Goal: Information Seeking & Learning: Understand process/instructions

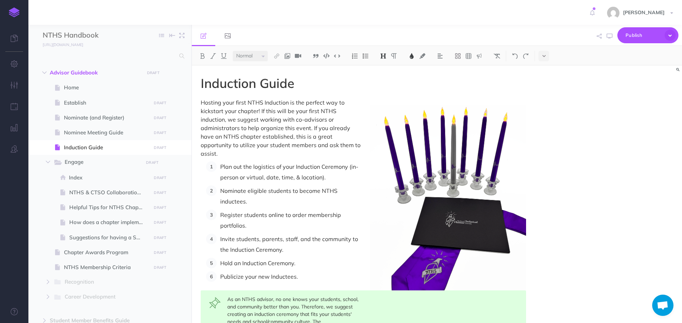
select select "null"
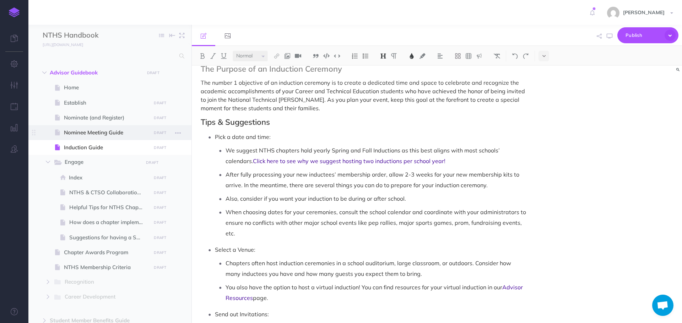
click at [118, 134] on span "Nominee Meeting Guide" at bounding box center [106, 133] width 85 height 9
select select "null"
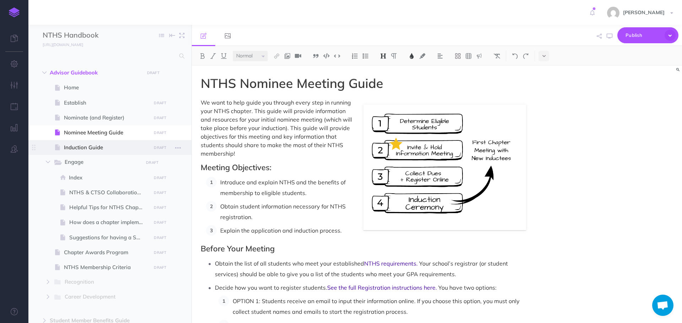
click at [78, 145] on span "Induction Guide" at bounding box center [106, 147] width 85 height 9
select select "null"
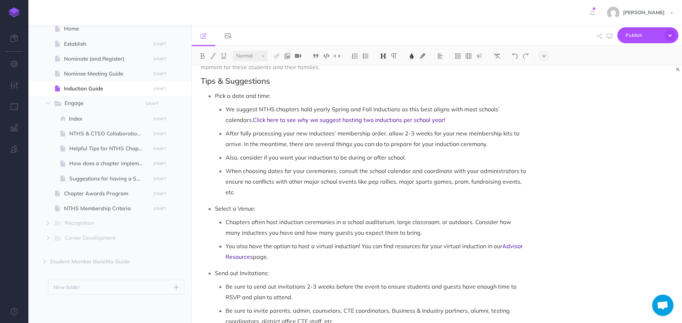
scroll to position [284, 0]
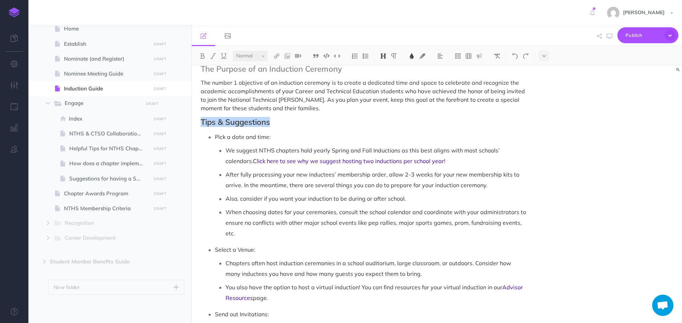
drag, startPoint x: 200, startPoint y: 124, endPoint x: 274, endPoint y: 125, distance: 74.6
click at [257, 123] on h2 "Planning your ceremony" at bounding box center [363, 122] width 325 height 9
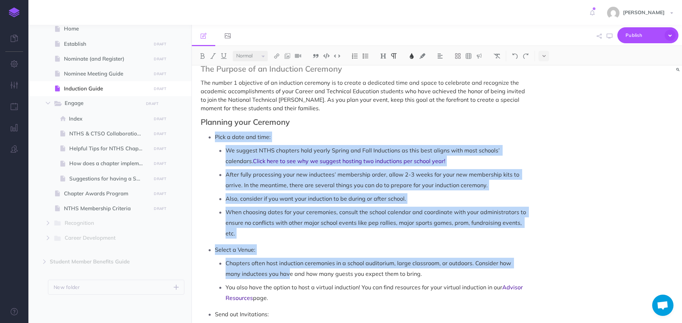
drag, startPoint x: 215, startPoint y: 137, endPoint x: 268, endPoint y: 274, distance: 147.8
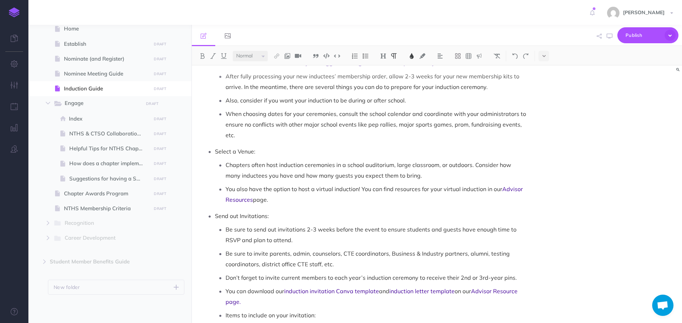
drag, startPoint x: 269, startPoint y: 273, endPoint x: 273, endPoint y: 275, distance: 4.8
click at [271, 273] on p "Don’t forget to invite current members to each year’s induction ceremony to rec…" at bounding box center [375, 278] width 300 height 11
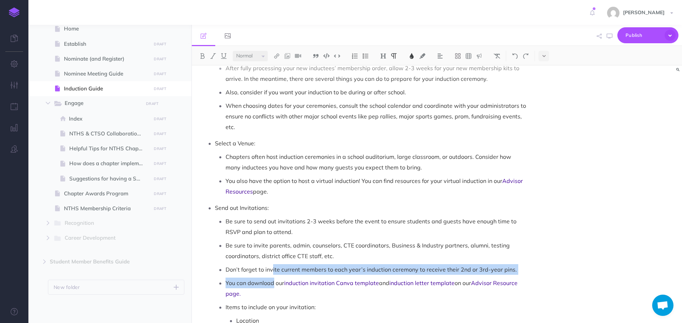
drag, startPoint x: 273, startPoint y: 275, endPoint x: 264, endPoint y: 229, distance: 47.0
click at [273, 267] on p "Don’t forget to invite current members to each year’s induction ceremony to rec…" at bounding box center [375, 270] width 300 height 11
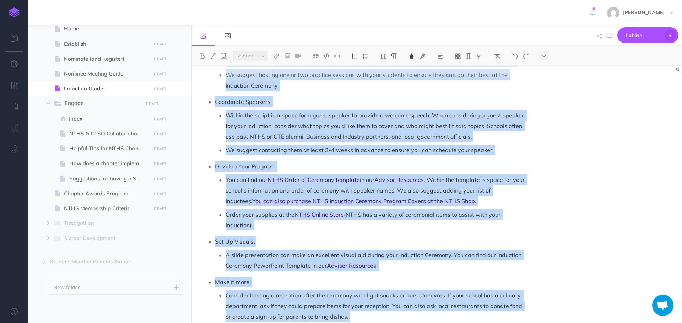
scroll to position [818, 0]
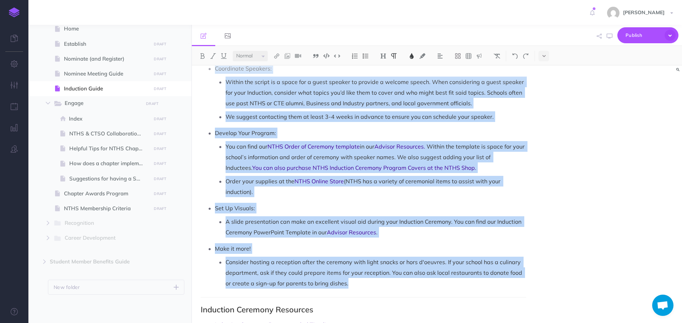
drag, startPoint x: 215, startPoint y: 136, endPoint x: 343, endPoint y: 288, distance: 198.4
click at [355, 58] on img at bounding box center [355, 56] width 6 height 6
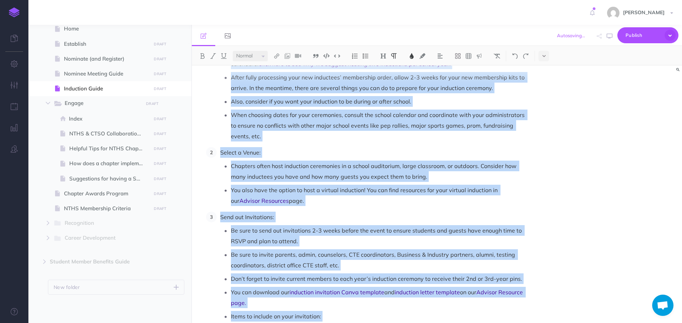
scroll to position [321, 0]
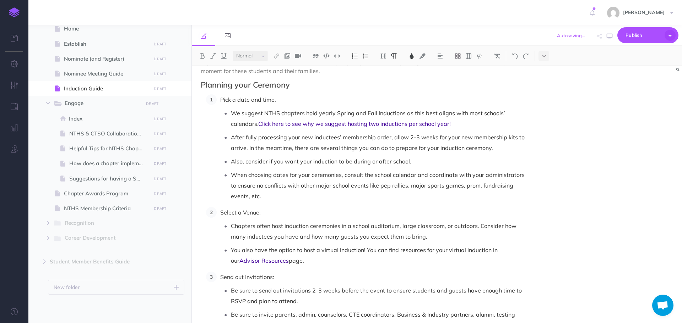
click at [267, 215] on p "Select a Venue:" at bounding box center [373, 212] width 306 height 11
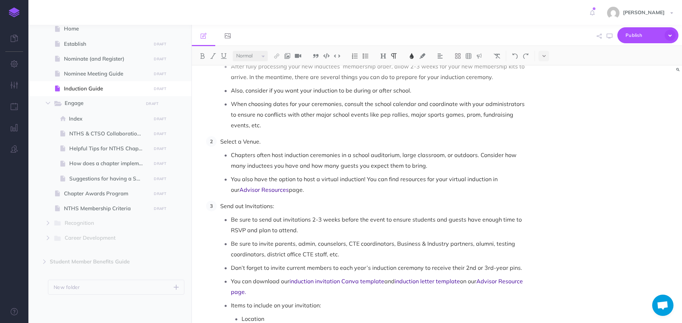
click at [279, 206] on p "Send out Invitations:" at bounding box center [373, 206] width 306 height 11
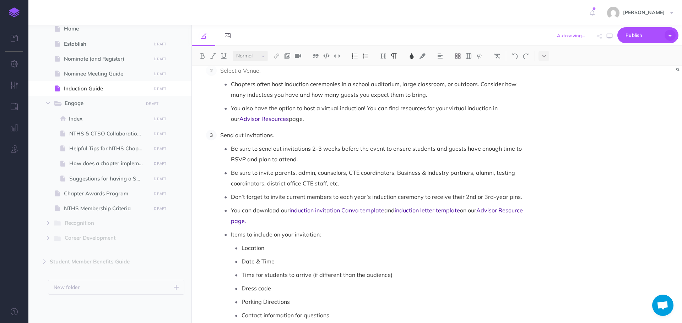
click at [343, 234] on p "Items to include on your invitation:" at bounding box center [378, 234] width 295 height 11
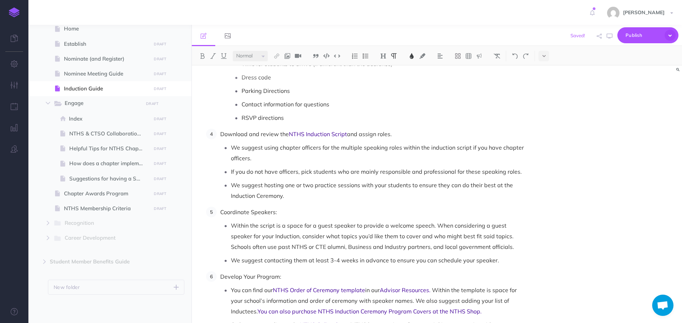
scroll to position [676, 0]
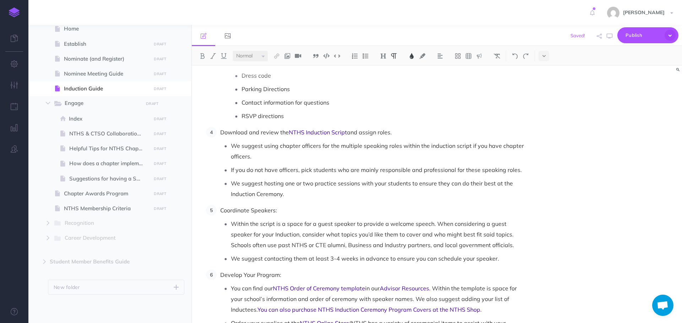
click at [294, 212] on p "Coordinate Speakers:" at bounding box center [373, 210] width 306 height 11
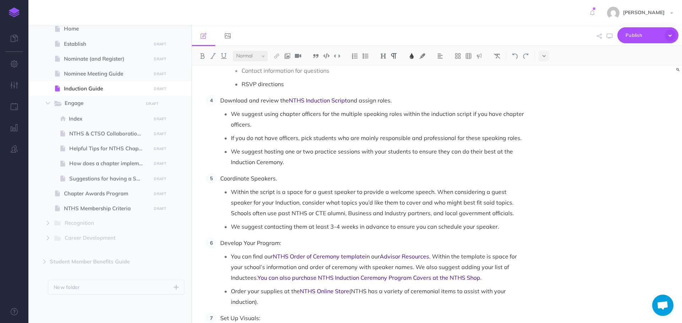
scroll to position [747, 0]
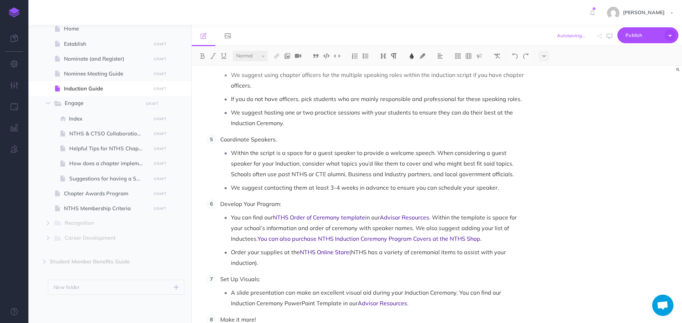
click at [292, 206] on p "Develop Your Program:" at bounding box center [373, 204] width 306 height 11
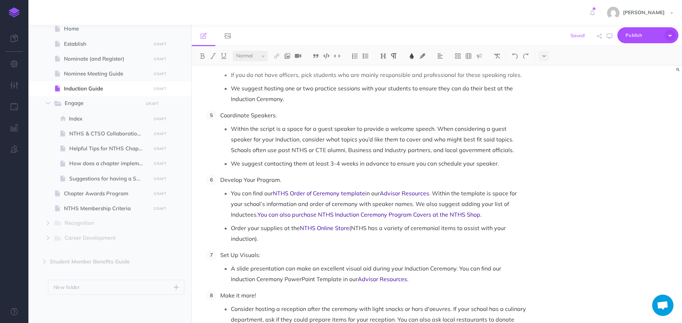
scroll to position [854, 0]
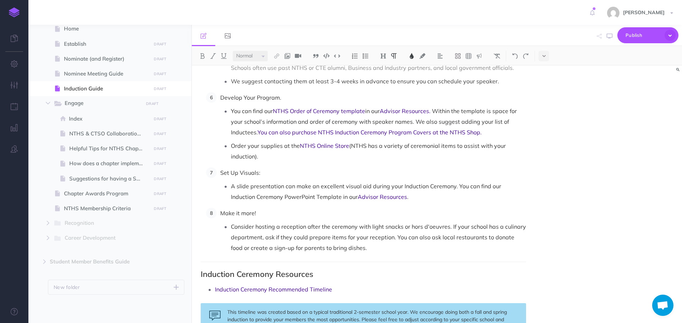
click at [274, 176] on p "Set Up Visuals:" at bounding box center [373, 173] width 306 height 11
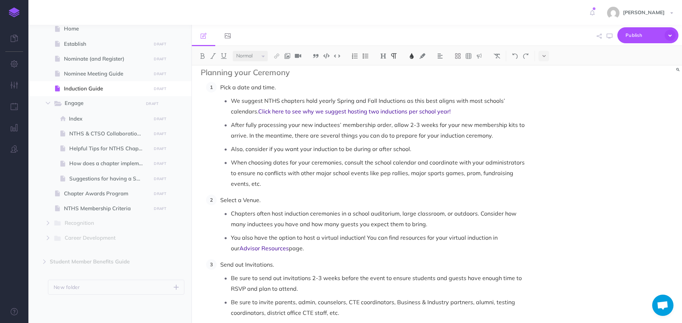
scroll to position [321, 0]
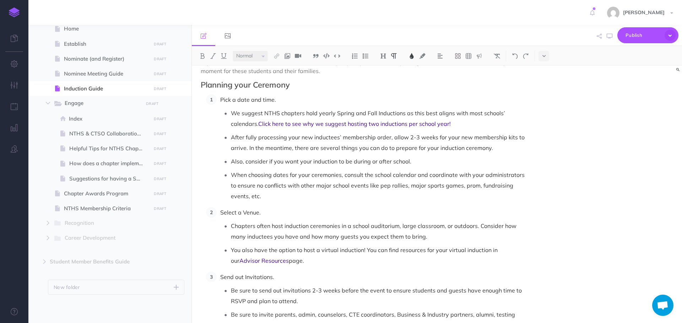
click at [446, 223] on span "Chapters often host induction ceremonies in a school auditorium, large classroo…" at bounding box center [374, 232] width 287 height 18
click at [395, 258] on p "You also have the option to host a virtual induction! You can find resources fo…" at bounding box center [378, 255] width 295 height 21
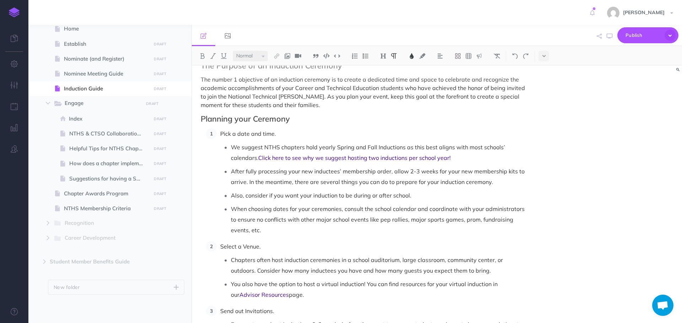
scroll to position [286, 0]
drag, startPoint x: 407, startPoint y: 173, endPoint x: 435, endPoint y: 173, distance: 28.1
click at [435, 173] on span "After fully processing your new inductees’ membership order, allow 2-3 weeks fo…" at bounding box center [378, 178] width 295 height 18
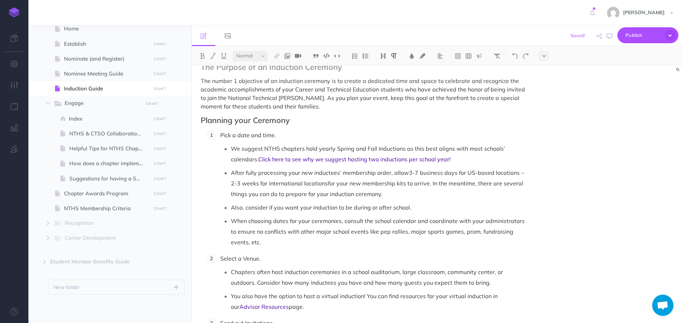
click at [521, 172] on p "After fully processing your new inductees’ membership order, allow 3-7 business…" at bounding box center [378, 184] width 295 height 32
click at [319, 184] on p "After fully processing your new inductees’ membership order, allow 3-7 business…" at bounding box center [378, 184] width 295 height 32
drag, startPoint x: 233, startPoint y: 173, endPoint x: 424, endPoint y: 138, distance: 193.8
click at [424, 190] on p "After fully processing your new inductees’ membership order, allow 3-7 business…" at bounding box center [378, 184] width 295 height 32
click at [414, 56] on img at bounding box center [411, 56] width 6 height 6
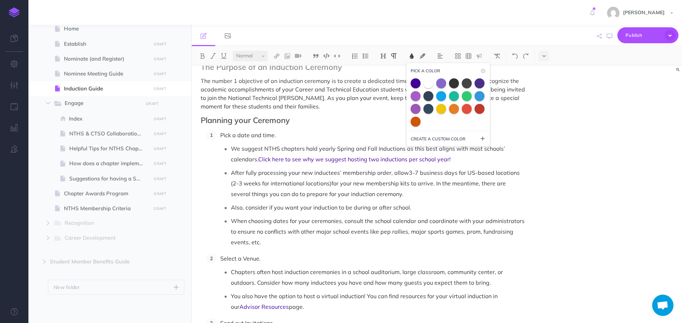
click at [453, 83] on span at bounding box center [454, 83] width 10 height 10
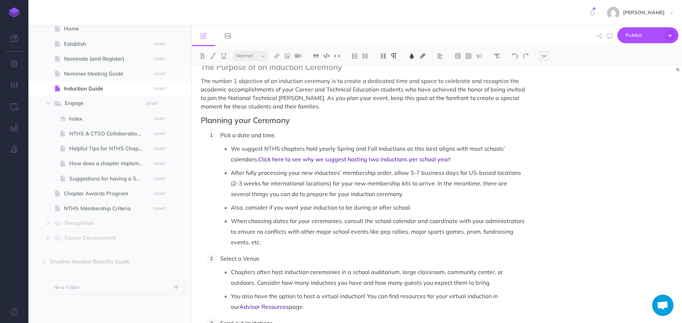
click at [440, 211] on p "Also, consider if you want your induction to be during or after school." at bounding box center [378, 207] width 295 height 11
click at [75, 103] on span "Engage" at bounding box center [101, 103] width 73 height 9
select select "null"
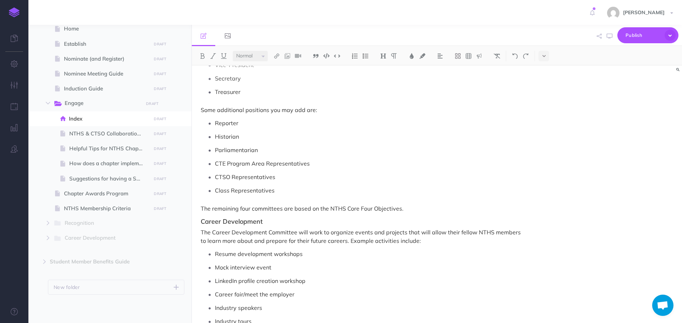
scroll to position [710, 0]
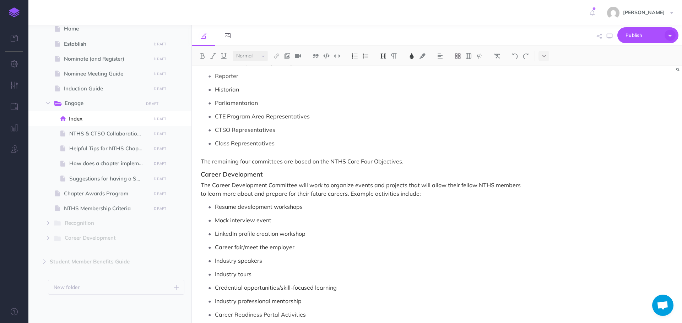
click at [278, 171] on h3 "Career Development" at bounding box center [363, 174] width 325 height 7
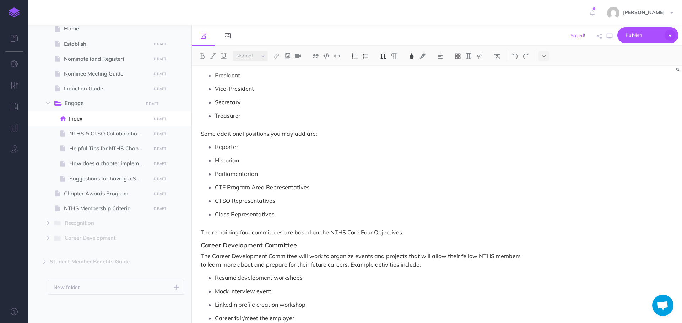
scroll to position [604, 0]
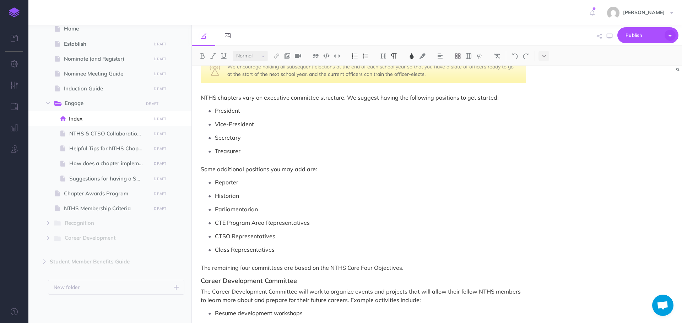
click at [347, 204] on p "Parliamentarian" at bounding box center [370, 209] width 311 height 11
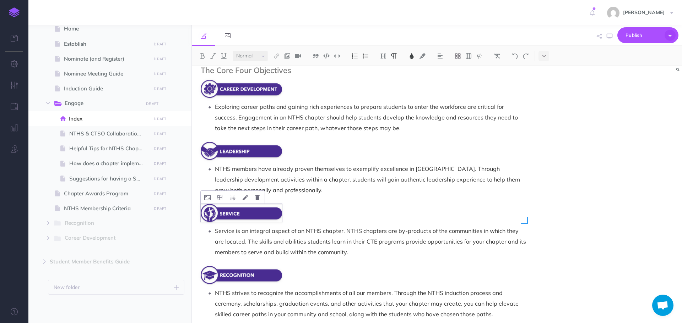
scroll to position [107, 0]
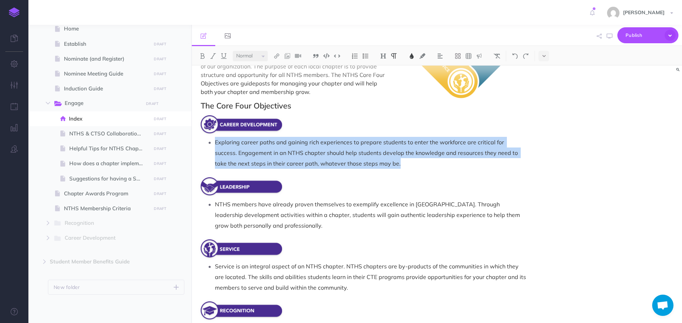
drag, startPoint x: 216, startPoint y: 137, endPoint x: 393, endPoint y: 163, distance: 179.1
click at [393, 163] on p "Exploring career paths and gaining rich experiences to prepare students to ente…" at bounding box center [370, 153] width 311 height 32
drag, startPoint x: 216, startPoint y: 134, endPoint x: 423, endPoint y: 162, distance: 208.8
click at [423, 162] on p "Exploring career paths and gaining rich experiences to prepare students to ente…" at bounding box center [370, 153] width 311 height 32
click at [414, 54] on img at bounding box center [411, 56] width 6 height 6
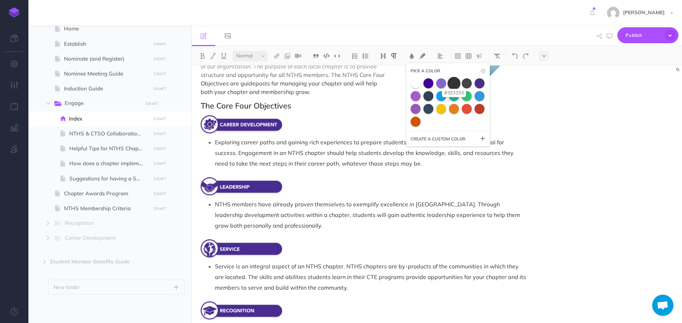
click at [453, 84] on span at bounding box center [453, 83] width 13 height 13
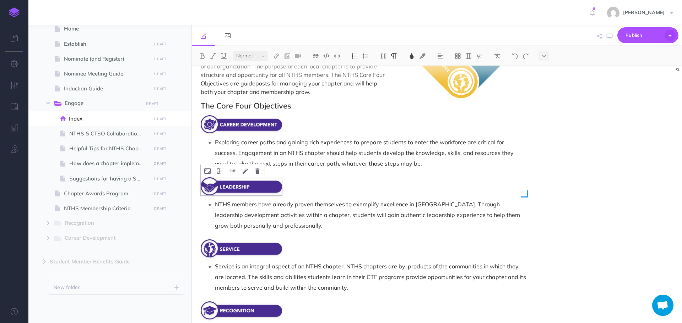
click at [385, 178] on div at bounding box center [363, 187] width 325 height 18
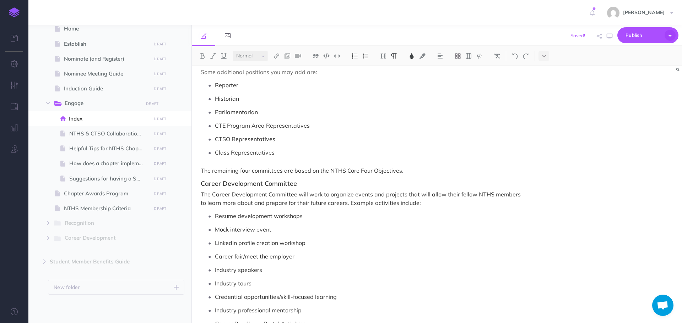
scroll to position [710, 0]
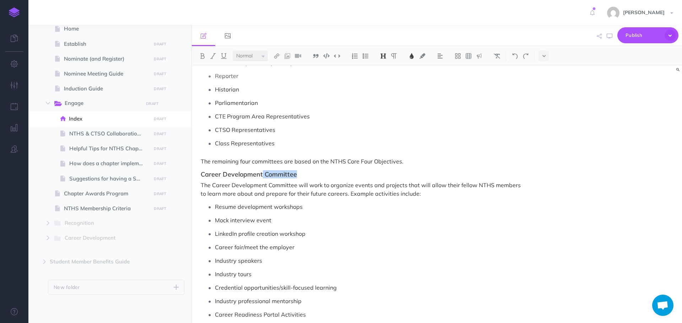
drag, startPoint x: 261, startPoint y: 170, endPoint x: 299, endPoint y: 168, distance: 38.1
click at [299, 171] on h3 "Career Development Committee" at bounding box center [363, 174] width 325 height 7
click at [411, 56] on img at bounding box center [411, 56] width 6 height 6
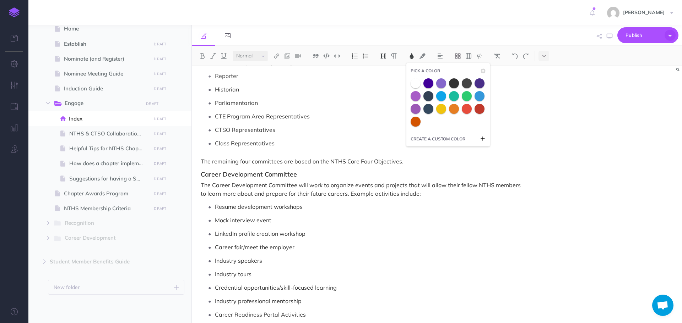
drag, startPoint x: 452, startPoint y: 84, endPoint x: 445, endPoint y: 98, distance: 15.4
click at [453, 84] on span at bounding box center [454, 83] width 10 height 10
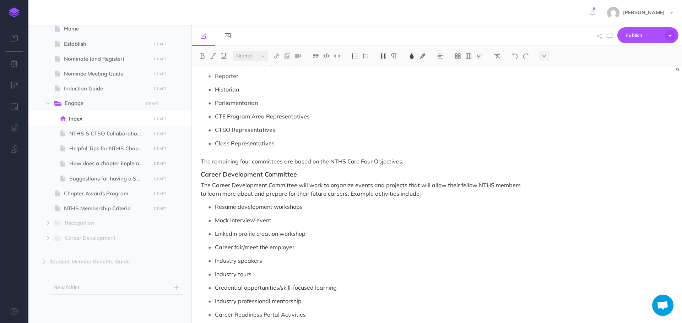
click at [432, 182] on span "The Career Development Committee will work to organize events and projects that…" at bounding box center [361, 190] width 321 height 16
click at [109, 147] on span "Helpful Tips for NTHS Chapter Officers" at bounding box center [109, 149] width 80 height 9
select select "null"
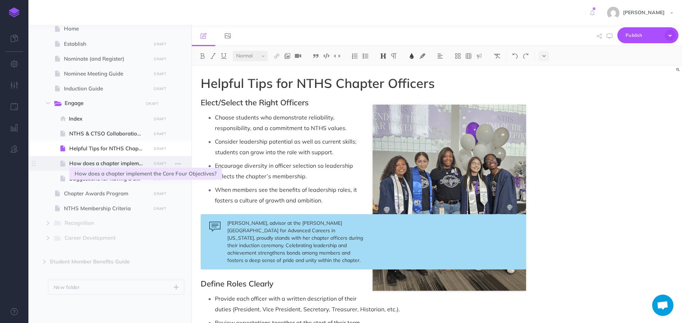
click at [103, 160] on span "How does a chapter implement the Core Four Objectives?" at bounding box center [109, 163] width 80 height 9
select select "null"
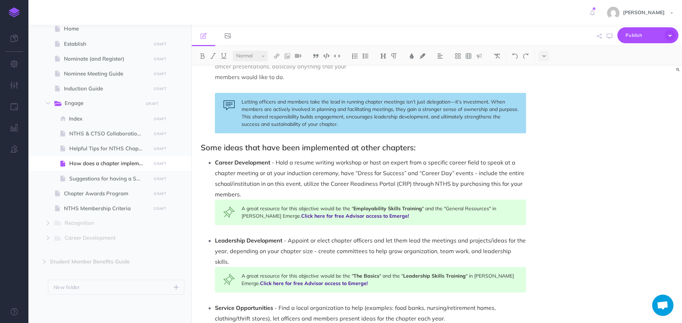
scroll to position [249, 0]
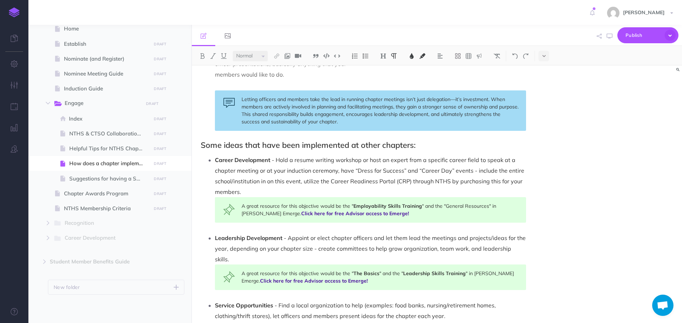
click at [276, 160] on span "- Hold a resume writing workshop or host an expert from a specific career field…" at bounding box center [370, 176] width 311 height 39
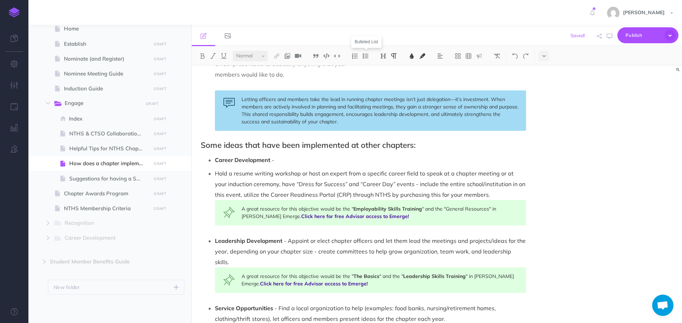
click at [363, 58] on img at bounding box center [365, 56] width 6 height 6
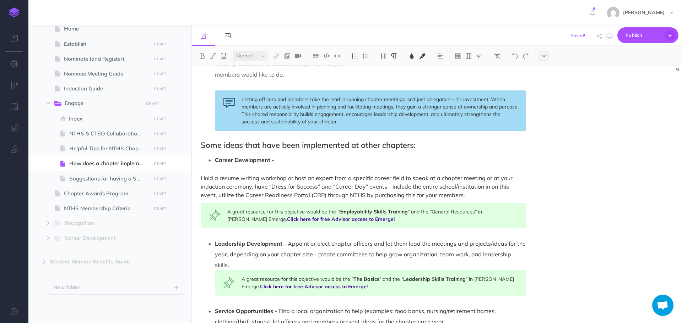
click at [363, 58] on img at bounding box center [365, 56] width 6 height 6
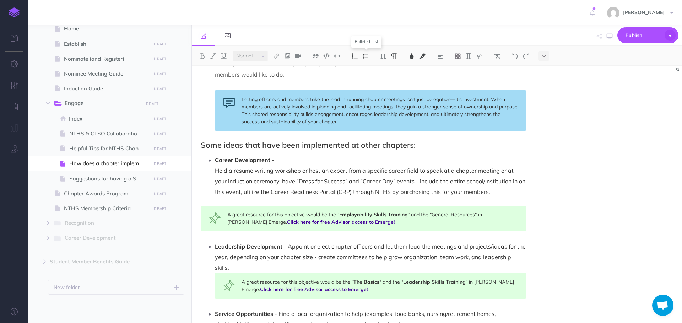
click at [364, 54] on img at bounding box center [365, 56] width 6 height 6
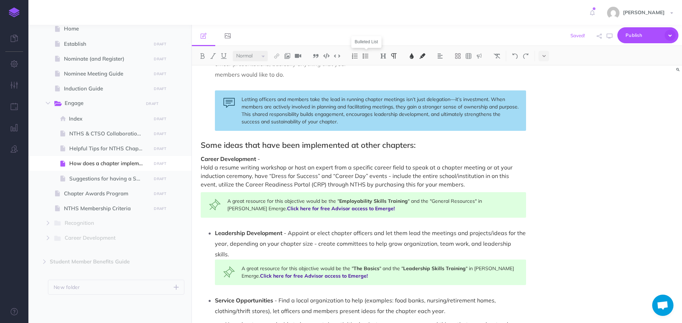
click at [365, 54] on img at bounding box center [365, 56] width 6 height 6
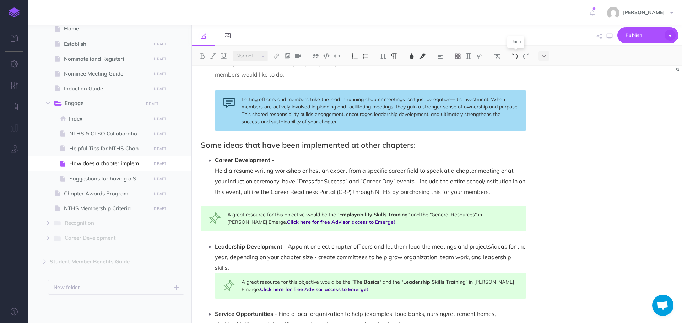
click at [515, 56] on img at bounding box center [515, 56] width 6 height 6
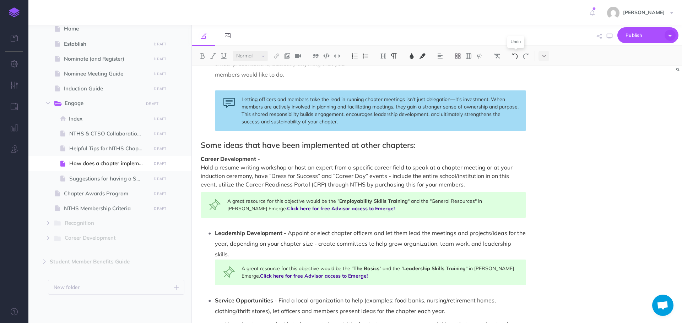
click at [515, 56] on img at bounding box center [515, 56] width 6 height 6
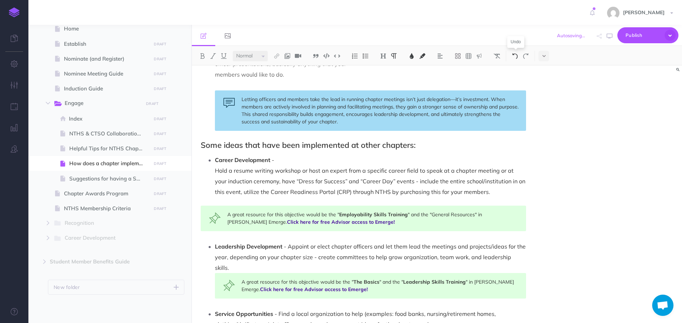
click at [515, 56] on img at bounding box center [515, 56] width 6 height 6
click at [364, 56] on img at bounding box center [365, 56] width 6 height 6
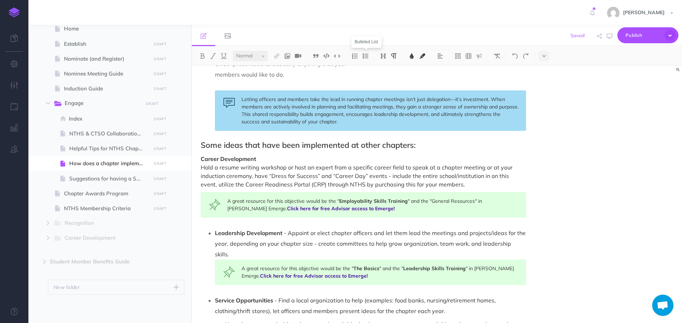
click at [364, 56] on img at bounding box center [365, 56] width 6 height 6
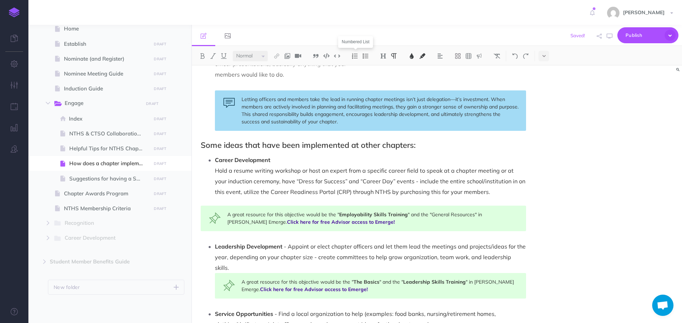
click at [357, 58] on img at bounding box center [355, 56] width 6 height 6
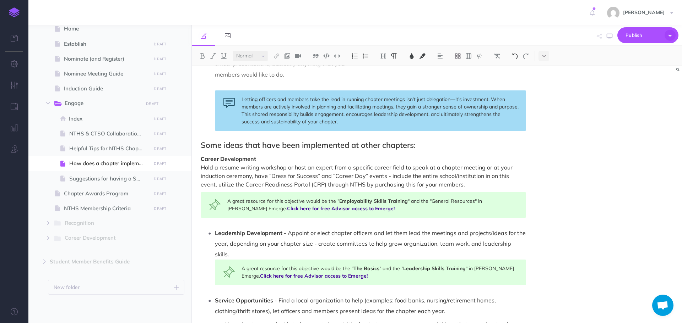
click at [516, 55] on img at bounding box center [515, 56] width 6 height 6
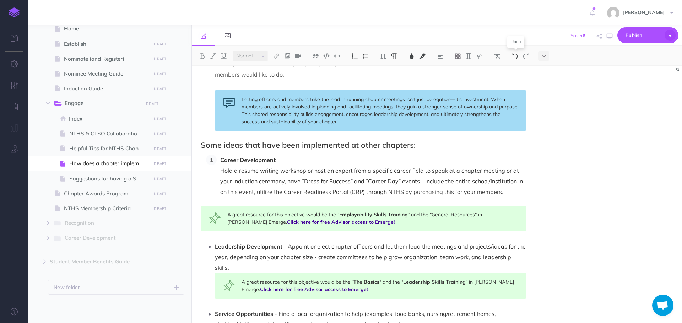
click at [516, 55] on img at bounding box center [515, 56] width 6 height 6
click at [369, 55] on img at bounding box center [365, 56] width 6 height 6
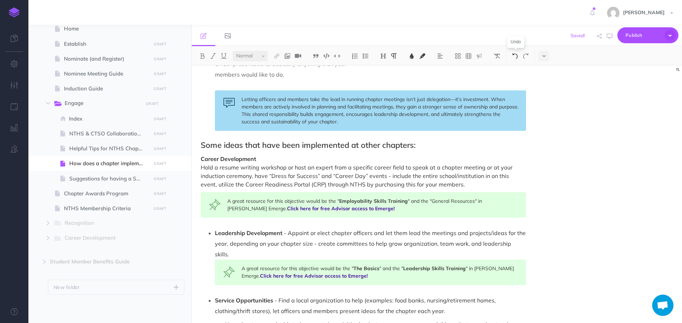
click at [515, 56] on img at bounding box center [515, 56] width 6 height 6
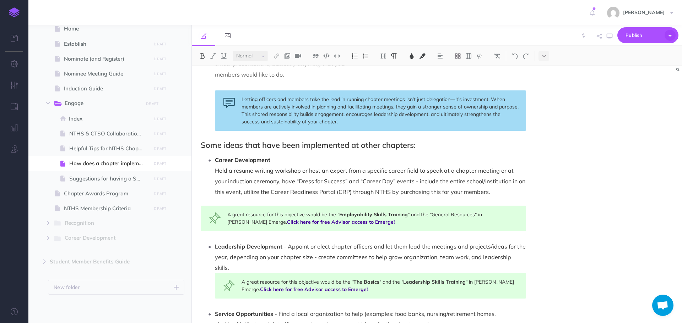
click at [216, 160] on span "Career Development" at bounding box center [242, 160] width 55 height 7
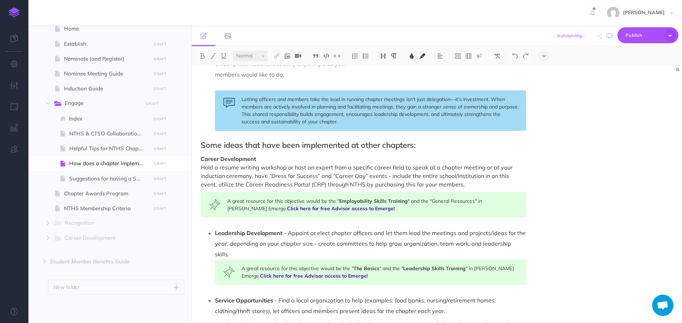
click at [201, 168] on span "Hold a resume writing workshop or host an expert from a specific career field t…" at bounding box center [357, 176] width 313 height 24
click at [364, 57] on img at bounding box center [365, 56] width 6 height 6
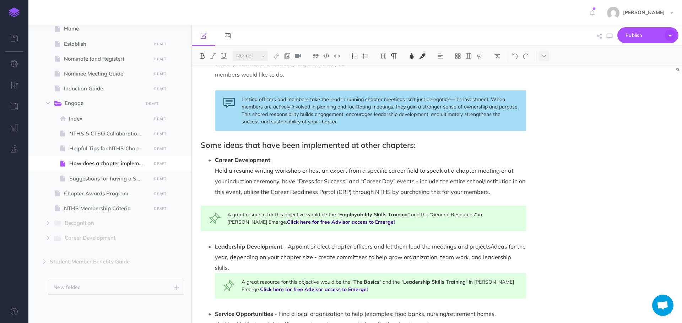
click at [216, 160] on span "Career Development" at bounding box center [242, 160] width 55 height 7
click at [365, 58] on img at bounding box center [365, 56] width 6 height 6
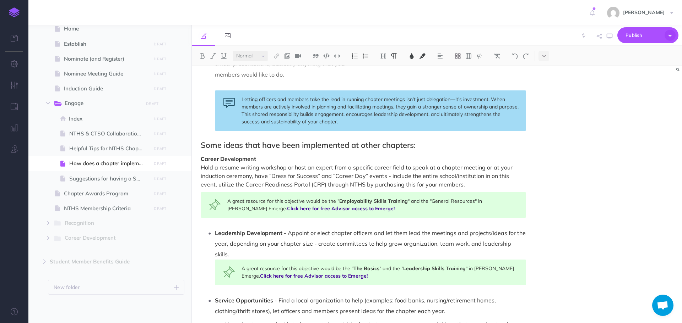
click at [200, 168] on div "How does a chapter implement the Core Four Objectives? The Core Four Objectives…" at bounding box center [363, 152] width 343 height 671
click at [365, 58] on img at bounding box center [365, 56] width 6 height 6
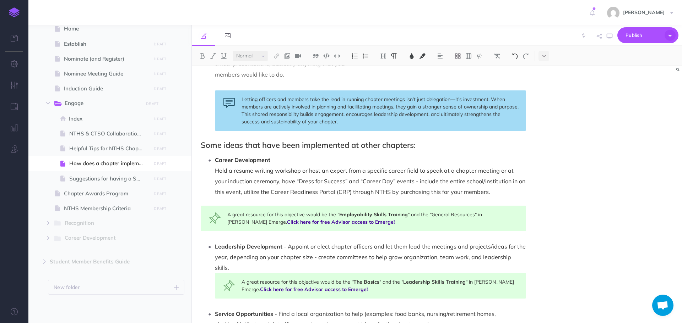
click at [515, 54] on img at bounding box center [515, 56] width 6 height 6
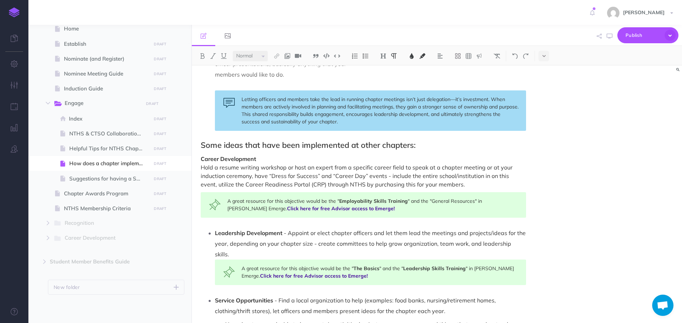
click at [275, 160] on p "Career Development Hold a resume writing workshop or host an expert from a spec…" at bounding box center [363, 172] width 325 height 34
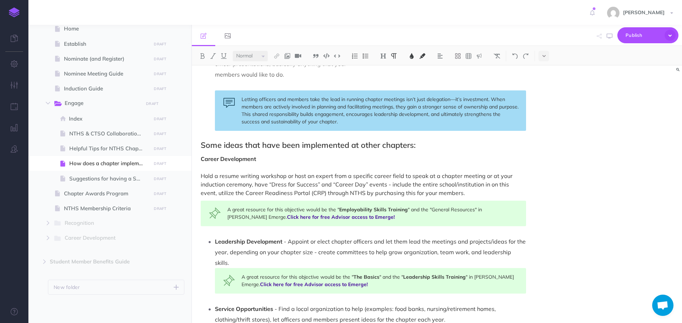
click at [198, 177] on div "How does a chapter implement the Core Four Objectives? The Core Four Objectives…" at bounding box center [363, 157] width 343 height 680
click at [367, 57] on img at bounding box center [365, 56] width 6 height 6
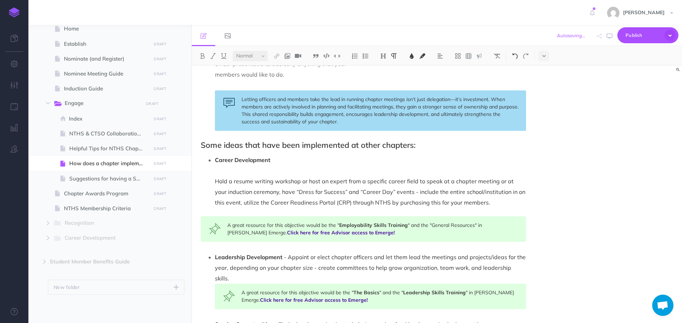
click at [518, 58] on img at bounding box center [515, 56] width 6 height 6
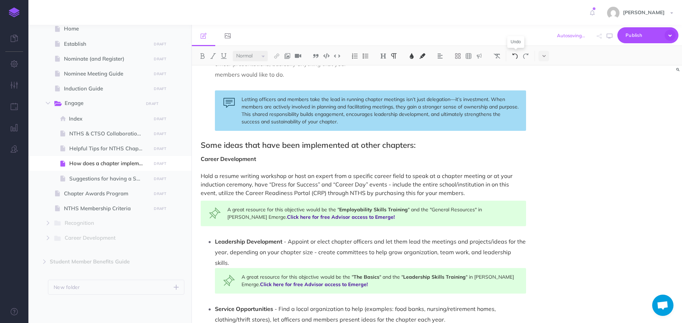
click at [518, 57] on img at bounding box center [515, 56] width 6 height 6
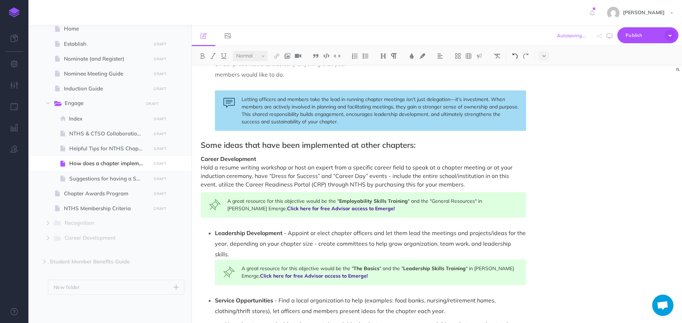
click at [515, 52] on button at bounding box center [515, 56] width 11 height 11
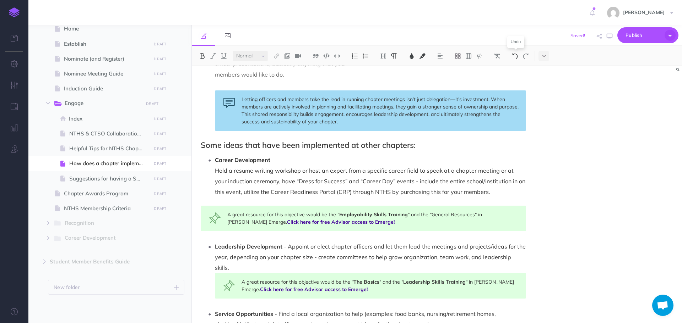
click at [515, 52] on button at bounding box center [515, 56] width 11 height 11
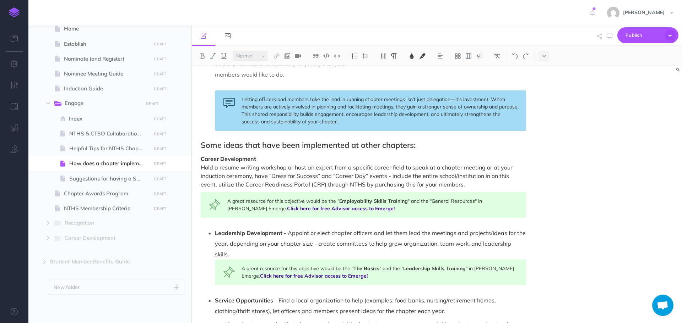
click at [215, 232] on li "Leadership Development - Appoint or elect chapter officers and let them lead th…" at bounding box center [370, 257] width 311 height 58
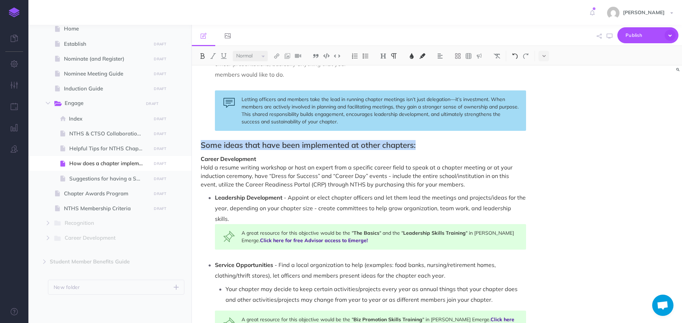
click at [514, 59] on img at bounding box center [515, 56] width 6 height 6
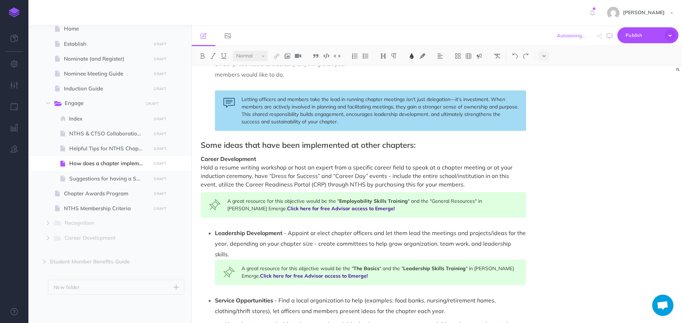
click at [221, 260] on div "A great resource for this objective would be the " The Basics " and the " Leade…" at bounding box center [370, 273] width 311 height 26
click at [217, 233] on span "Leadership Development" at bounding box center [248, 233] width 67 height 7
click at [367, 56] on img at bounding box center [365, 56] width 6 height 6
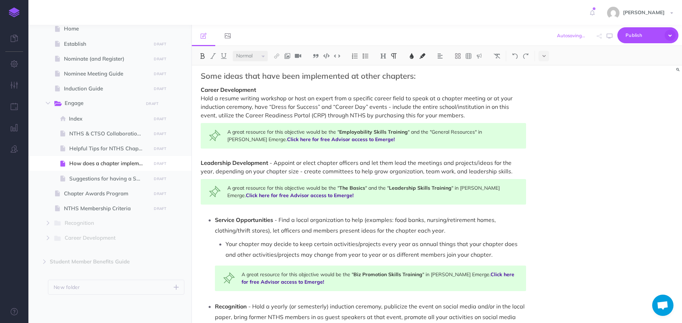
scroll to position [320, 0]
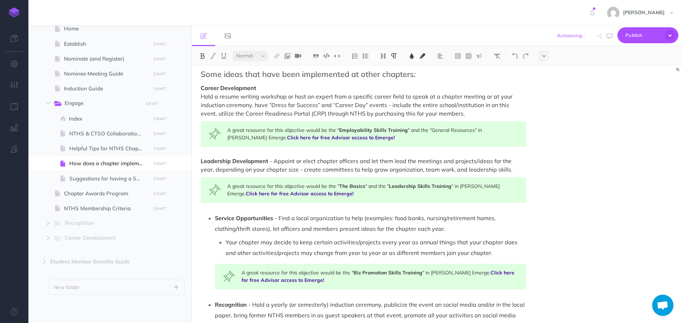
click at [216, 220] on span "Service Opportunities" at bounding box center [244, 218] width 58 height 7
click at [367, 56] on img at bounding box center [365, 56] width 6 height 6
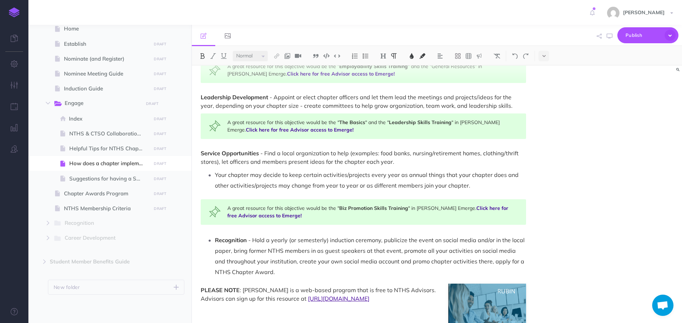
scroll to position [391, 0]
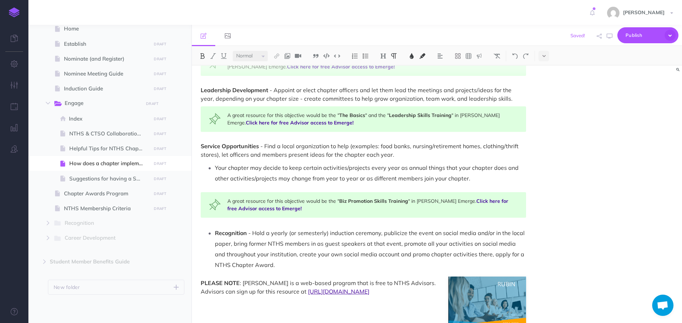
click at [217, 231] on span "Recognition" at bounding box center [231, 233] width 32 height 7
click at [365, 57] on img at bounding box center [365, 56] width 6 height 6
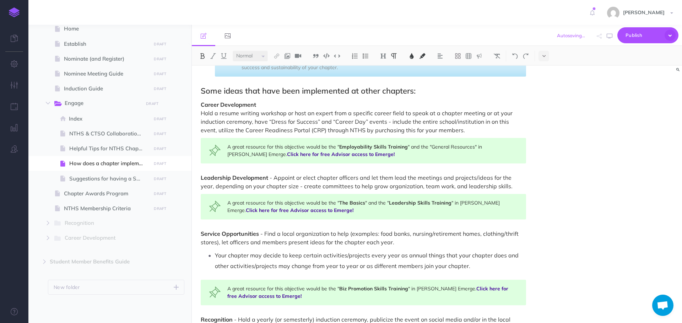
scroll to position [284, 0]
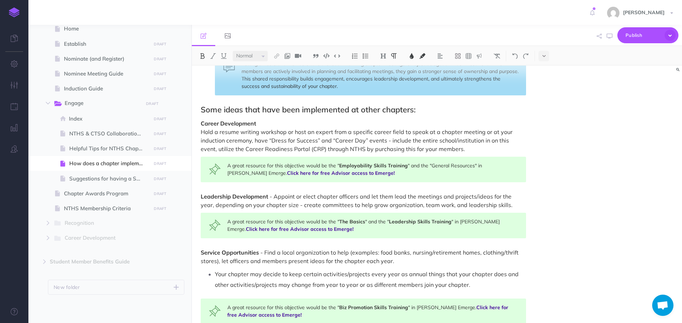
click at [200, 132] on div "How does a chapter implement the Core Four Objectives? The Core Four Objectives…" at bounding box center [363, 105] width 343 height 646
click at [386, 58] on img at bounding box center [383, 56] width 6 height 6
click at [385, 102] on button "H4" at bounding box center [383, 100] width 11 height 11
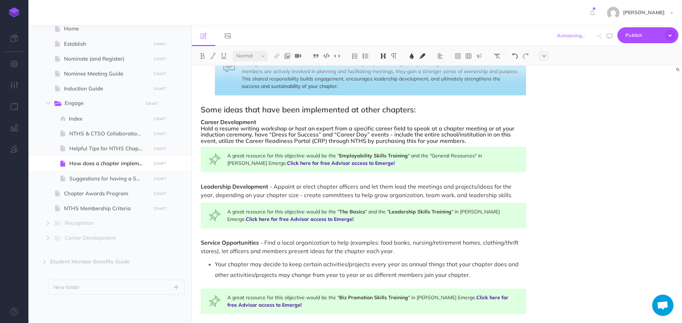
click at [516, 55] on img at bounding box center [515, 56] width 6 height 6
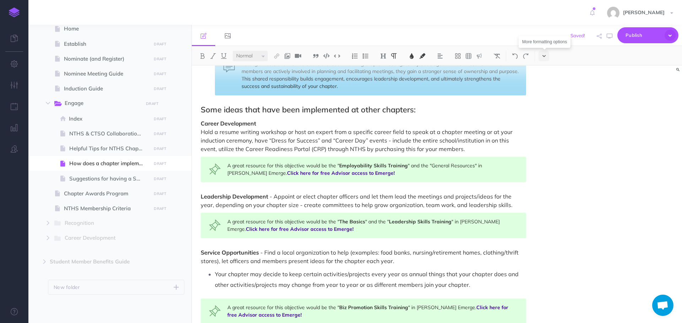
click at [543, 56] on icon at bounding box center [543, 56] width 3 height 5
click at [234, 142] on span "Hold a resume writing workshop or host an expert from a specific career field t…" at bounding box center [357, 141] width 313 height 24
click at [202, 132] on span "Hold a resume writing workshop or host an expert from a specific career field t…" at bounding box center [357, 141] width 313 height 24
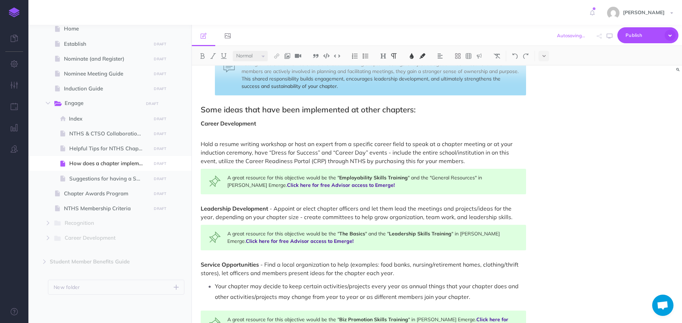
click at [371, 52] on button at bounding box center [365, 56] width 11 height 11
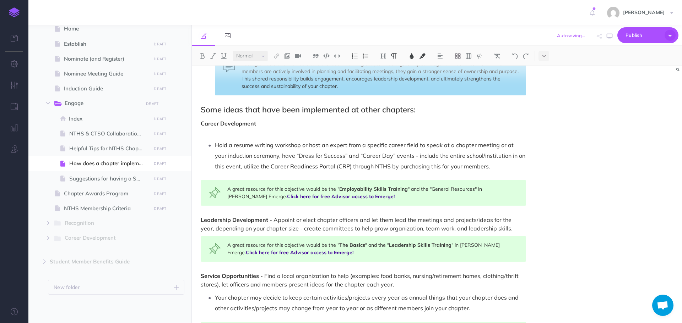
click at [228, 132] on p "Career Development" at bounding box center [363, 127] width 325 height 17
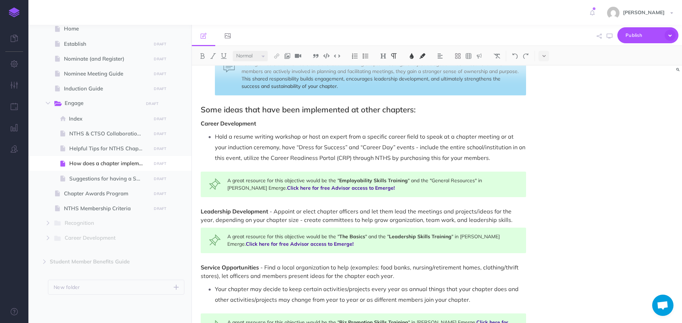
click at [311, 137] on span "Hold a resume writing workshop or host an expert from a specific career field t…" at bounding box center [371, 147] width 312 height 28
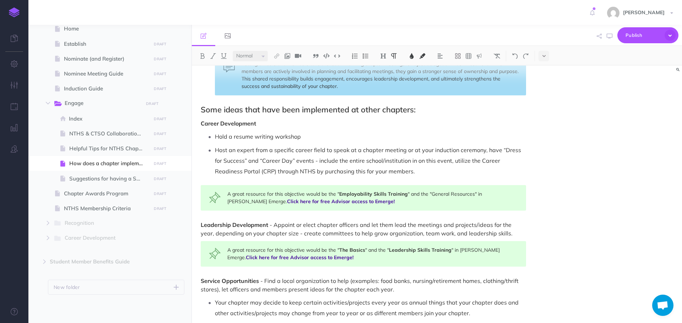
click at [488, 152] on span "Host an expert from a specific career field to speak at a chapter meeting or at…" at bounding box center [368, 161] width 307 height 28
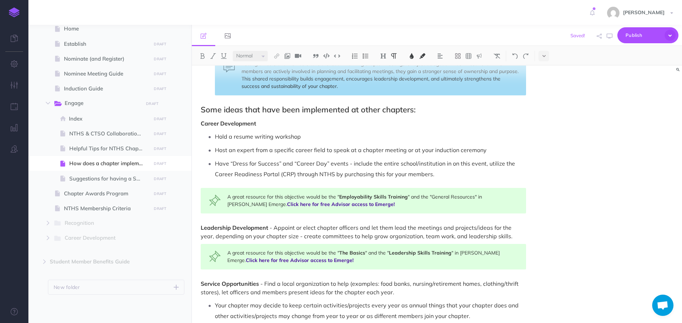
click at [350, 163] on span "Have “Dress for Success” and “Career Day” events - include the entire school/in…" at bounding box center [365, 169] width 301 height 18
click at [485, 164] on span "Have “Dress for Success” and “Career Day” events, include the entire school/ins…" at bounding box center [364, 169] width 299 height 18
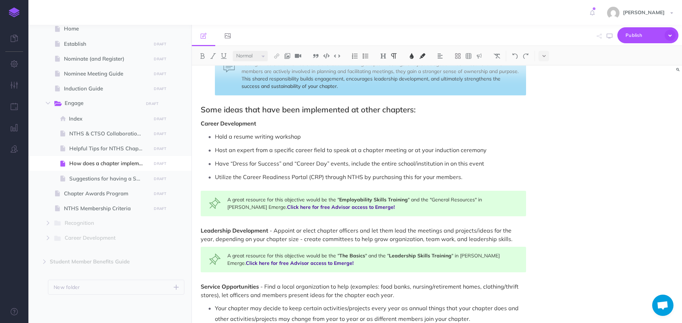
click at [476, 176] on p "Utilize the Career Readiness Portal (CRP) through NTHS by purchasing this for y…" at bounding box center [370, 177] width 311 height 11
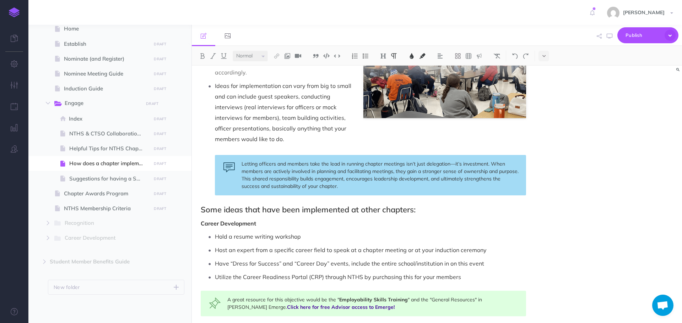
scroll to position [213, 0]
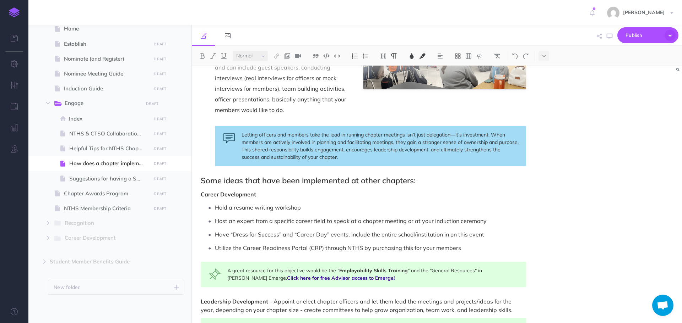
click at [299, 208] on span "Hold a resume writing workshop" at bounding box center [258, 207] width 86 height 7
click at [497, 221] on p "Host an expert from a specific career field to speak at a chapter meeting or at…" at bounding box center [370, 221] width 311 height 11
click at [489, 233] on p "Have “Dress for Success” and “Career Day” events, include the entire school/ins…" at bounding box center [370, 234] width 311 height 11
click at [461, 249] on p "Utilize the Career Readiness Portal (CRP) through NTHS by purchasing this for y…" at bounding box center [370, 248] width 311 height 11
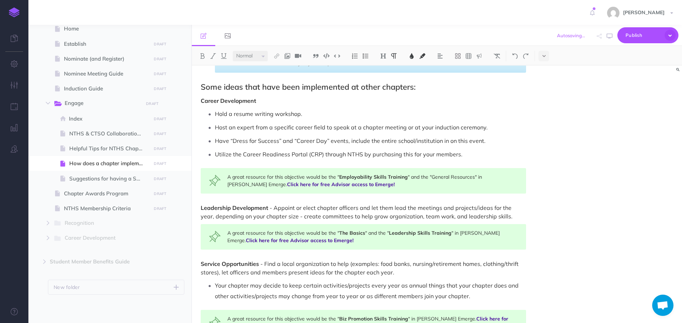
scroll to position [320, 0]
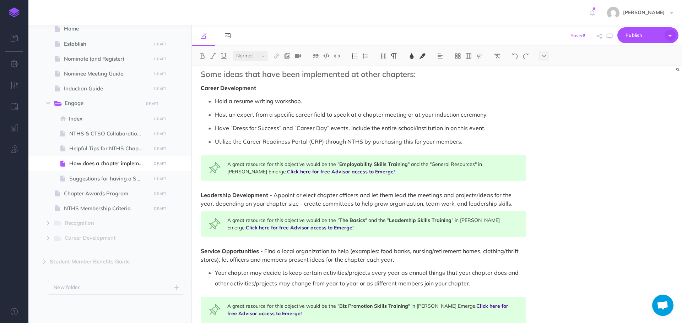
click at [274, 197] on span "- Appoint or elect chapter officers and let them lead the meetings and projects…" at bounding box center [357, 200] width 312 height 16
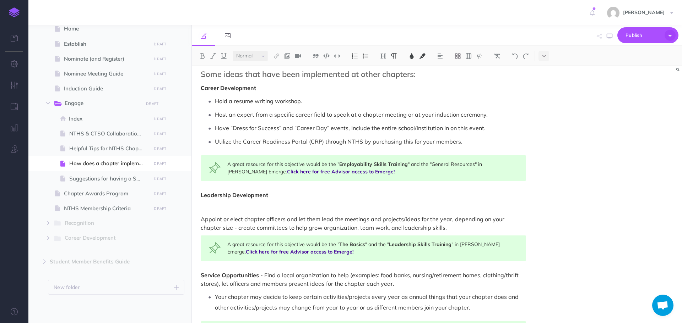
click at [366, 56] on img at bounding box center [365, 56] width 6 height 6
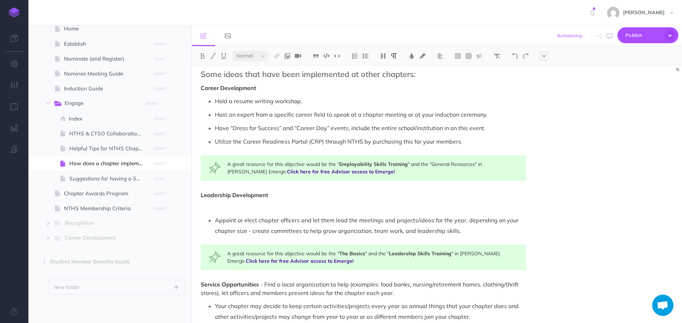
click at [246, 205] on p at bounding box center [363, 207] width 325 height 9
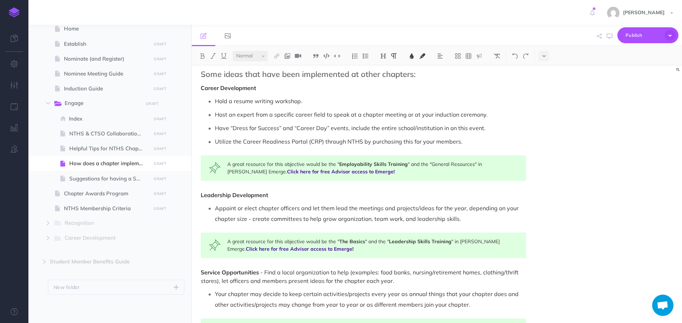
click at [468, 209] on span "Appoint or elect chapter officers and let them lead the meetings and projects/i…" at bounding box center [367, 214] width 305 height 18
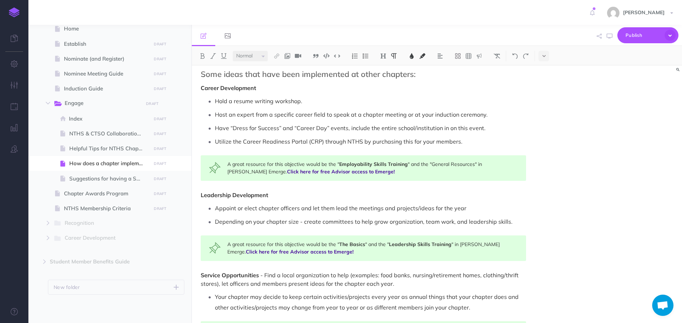
click at [475, 208] on p "Appoint or elect chapter officers and let them lead the meetings and projects/i…" at bounding box center [370, 208] width 311 height 11
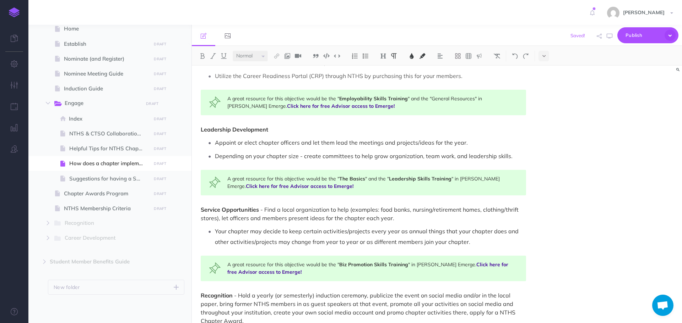
scroll to position [391, 0]
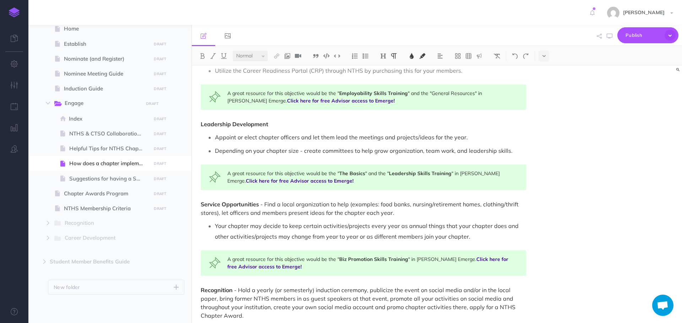
click at [265, 205] on span "- Find a local organization to help (examples: food banks, nursing/retirement h…" at bounding box center [360, 209] width 319 height 16
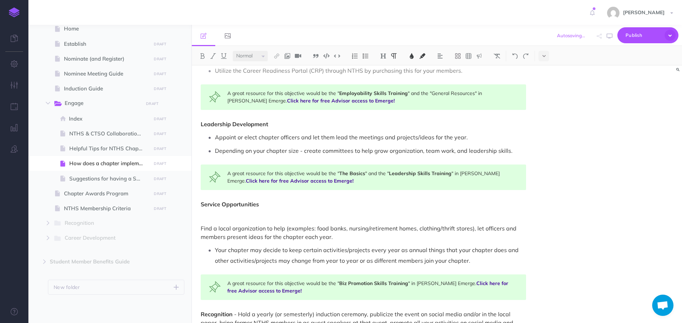
click at [365, 54] on img at bounding box center [365, 56] width 6 height 6
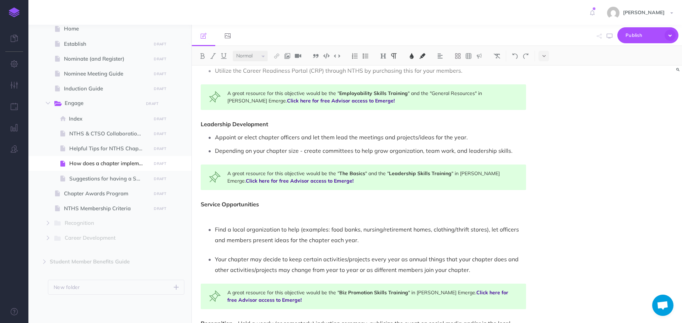
click at [234, 250] on div "How does a chapter implement the Core Four Objectives? The Core Four Objectives…" at bounding box center [363, 43] width 343 height 737
click at [229, 213] on p at bounding box center [363, 216] width 325 height 9
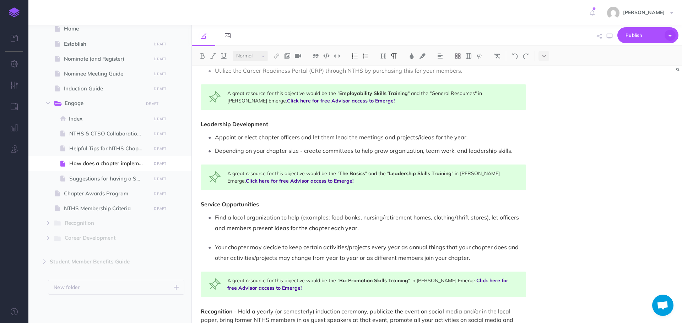
click at [489, 219] on span "Find a local organization to help (examples: food banks, nursing/retirement hom…" at bounding box center [367, 223] width 305 height 18
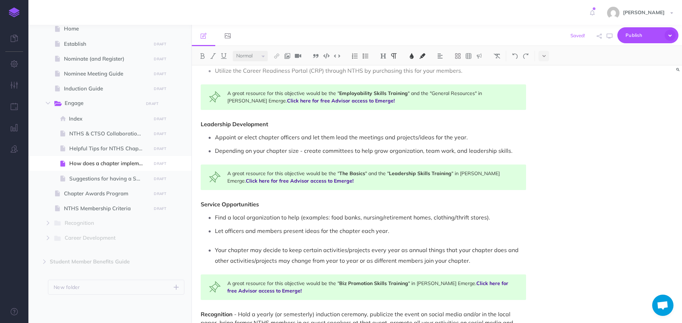
click at [215, 252] on li "Your chapter may decide to keep certain activities/projects every year as annua…" at bounding box center [370, 255] width 311 height 21
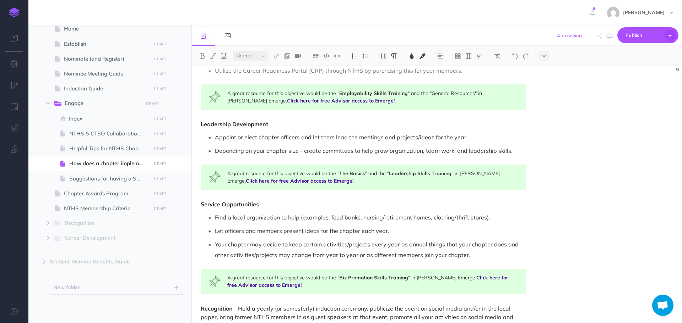
click at [262, 247] on span "Your chapter may decide to keep certain activities/projects every year as annua…" at bounding box center [367, 250] width 305 height 18
drag, startPoint x: 442, startPoint y: 245, endPoint x: 488, endPoint y: 244, distance: 45.5
click at [488, 244] on span "Your chapter may decide to keep certain activities/projects every year as annua…" at bounding box center [367, 250] width 305 height 18
drag, startPoint x: 216, startPoint y: 230, endPoint x: 388, endPoint y: 235, distance: 172.6
click at [388, 235] on p "Let officers and members present ideas for the chapter each year." at bounding box center [370, 231] width 311 height 11
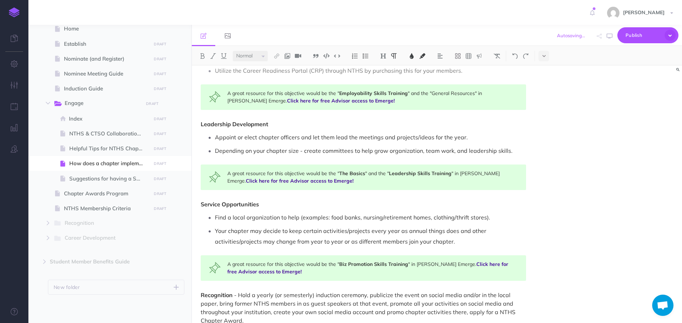
click at [463, 239] on p "Your chapter may decide to keep certain activities/projects every year as annua…" at bounding box center [370, 236] width 311 height 21
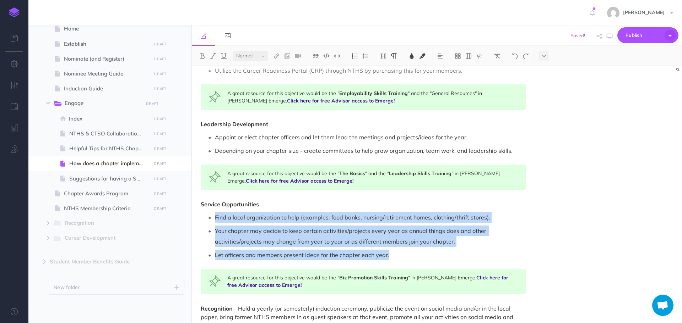
drag, startPoint x: 215, startPoint y: 218, endPoint x: 409, endPoint y: 254, distance: 197.5
click at [409, 254] on ul "Find a local organization to help (examples: food banks, nursing/retirement hom…" at bounding box center [365, 236] width 322 height 48
click at [412, 59] on img at bounding box center [411, 56] width 6 height 6
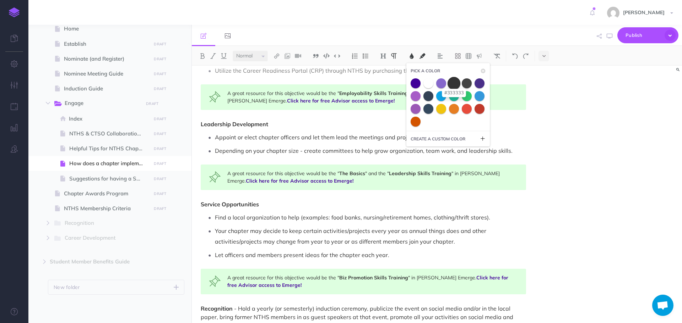
click at [456, 82] on span at bounding box center [453, 83] width 13 height 13
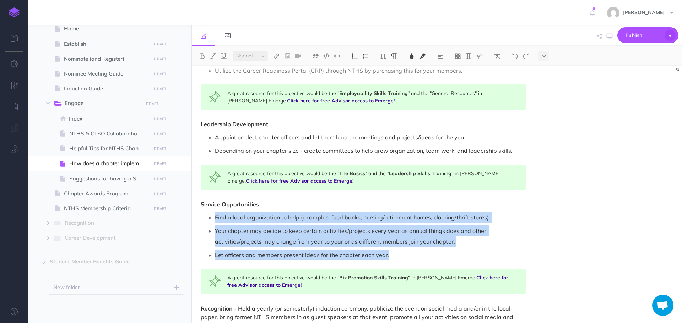
click at [461, 255] on p "Let officers and members present ideas for the chapter each year." at bounding box center [370, 255] width 311 height 11
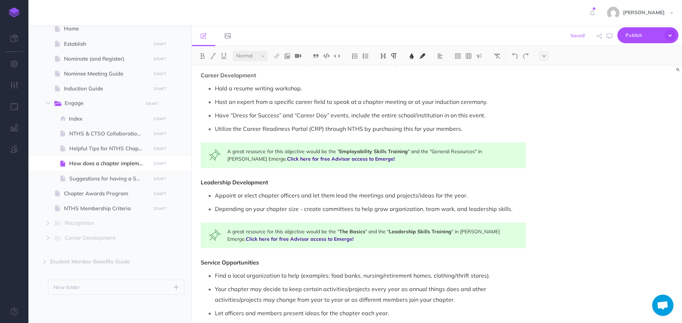
scroll to position [320, 0]
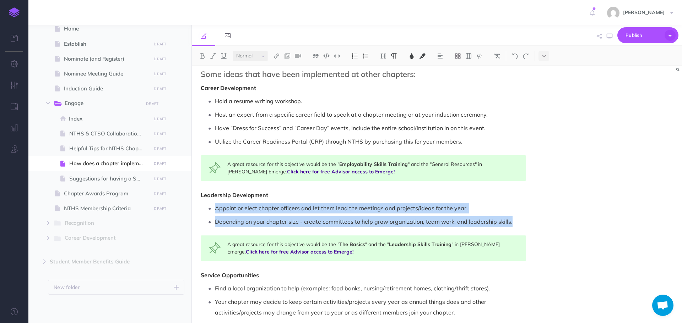
drag, startPoint x: 215, startPoint y: 207, endPoint x: 500, endPoint y: 154, distance: 290.2
click at [528, 223] on div "How does a chapter implement the Core Four Objectives? The Core Four Objectives…" at bounding box center [363, 107] width 343 height 723
click at [412, 58] on img at bounding box center [411, 56] width 6 height 6
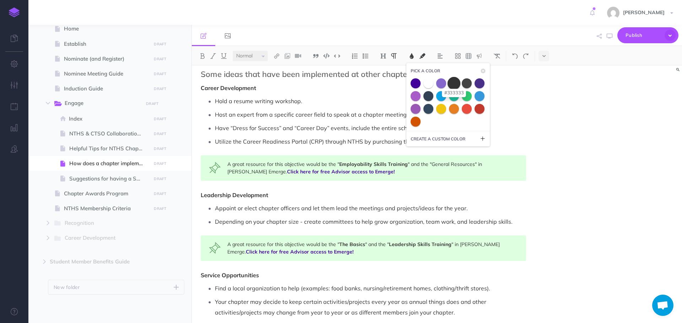
click at [455, 85] on span at bounding box center [453, 83] width 13 height 13
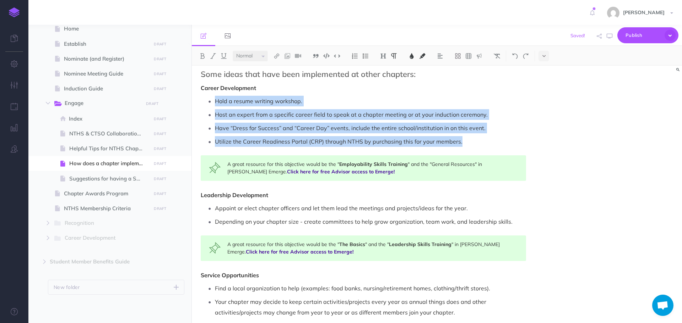
drag, startPoint x: 215, startPoint y: 100, endPoint x: 485, endPoint y: 140, distance: 272.8
click at [485, 140] on ul "Hold a resume writing workshop. Host an expert from a specific career field to …" at bounding box center [365, 121] width 322 height 51
click at [411, 57] on img at bounding box center [411, 56] width 6 height 6
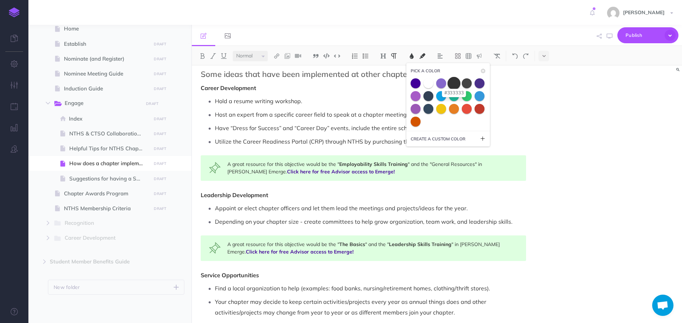
click at [457, 84] on span at bounding box center [453, 83] width 13 height 13
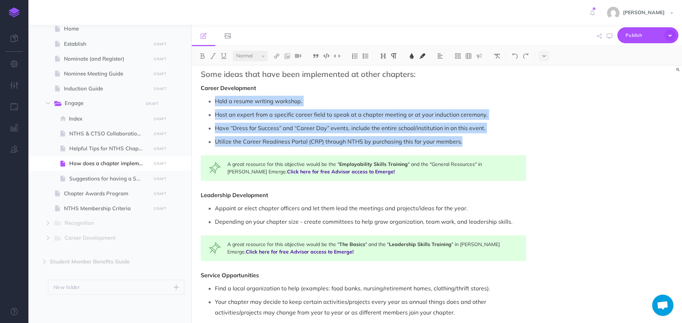
click at [388, 109] on ul "Hold a resume writing workshop. Host an expert from a specific career field to …" at bounding box center [365, 121] width 322 height 51
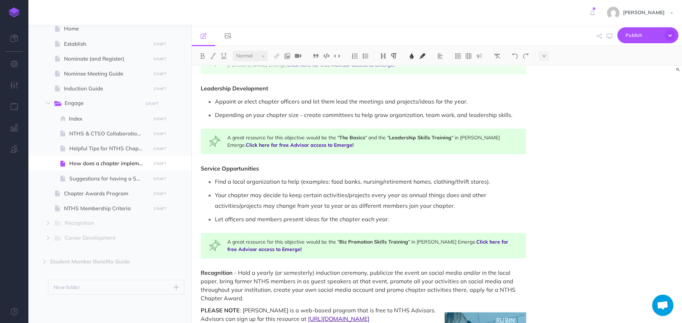
scroll to position [426, 0]
click at [303, 219] on span "Let officers and members present ideas for the chapter each year." at bounding box center [302, 219] width 174 height 7
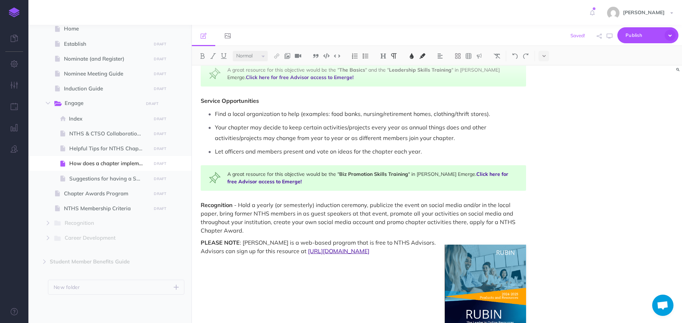
scroll to position [497, 0]
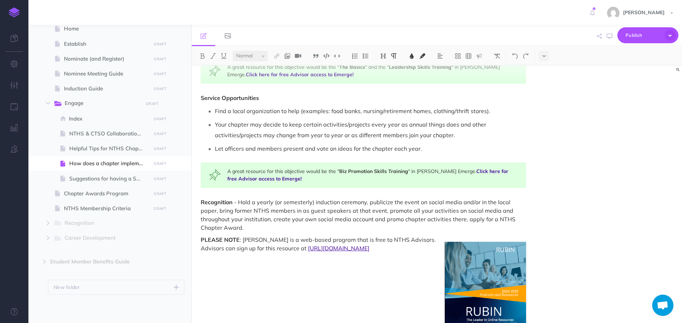
click at [238, 203] on span "- Hold a yearly (or semesterly) induction ceremony, publicize the event on soci…" at bounding box center [359, 215] width 316 height 33
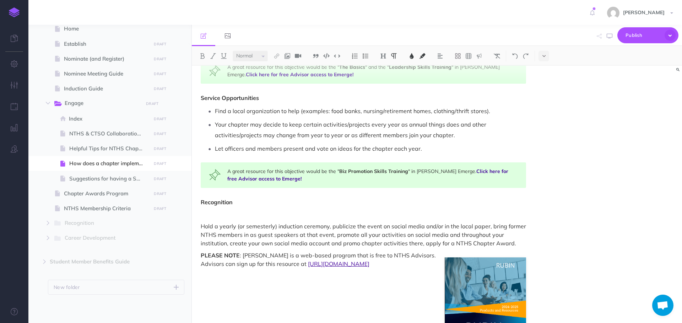
click at [370, 53] on button at bounding box center [365, 56] width 11 height 11
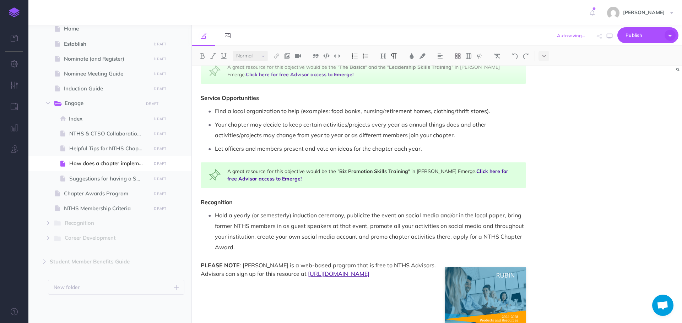
click at [344, 216] on span "Hold a yearly (or semesterly) induction ceremony, publicize the event on social…" at bounding box center [370, 231] width 310 height 39
click at [348, 217] on span "Hold a yearly (or semesterly) induction ceremony, publicize the event on social…" at bounding box center [370, 231] width 310 height 39
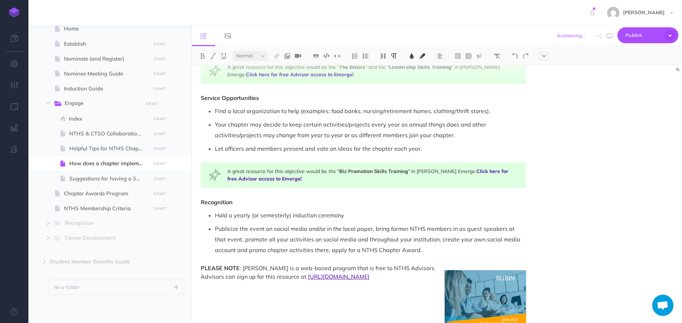
click at [347, 219] on p "Hold a yearly (or semesterly) induction ceremony" at bounding box center [370, 215] width 311 height 11
click at [377, 228] on span "Publicize the event on social media and/or in the local paper, bring former NTH…" at bounding box center [368, 239] width 307 height 28
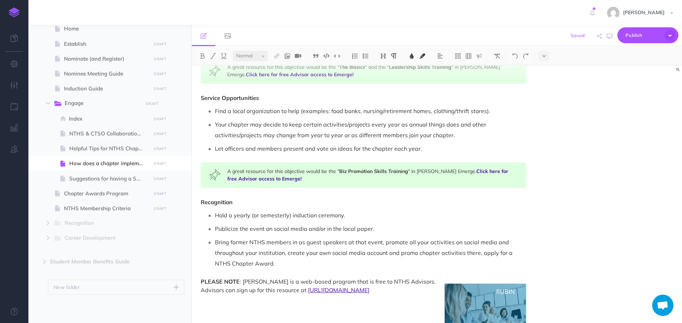
drag, startPoint x: 385, startPoint y: 243, endPoint x: 385, endPoint y: 234, distance: 8.5
click at [386, 243] on span "Bring former NTHS members in as guest speakers at that event, promote all your …" at bounding box center [364, 253] width 299 height 28
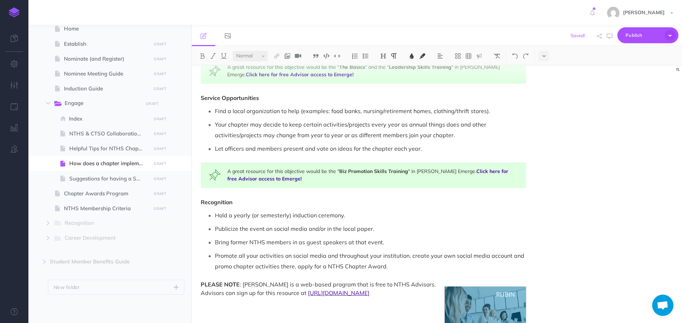
click at [412, 257] on span "Promote all your activities on social media and throughout your institution, cr…" at bounding box center [370, 261] width 311 height 18
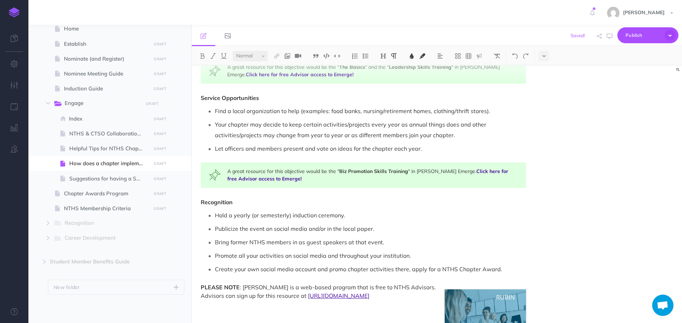
click at [411, 271] on span "Create your own social media account and promo chapter activities there, apply …" at bounding box center [358, 269] width 287 height 7
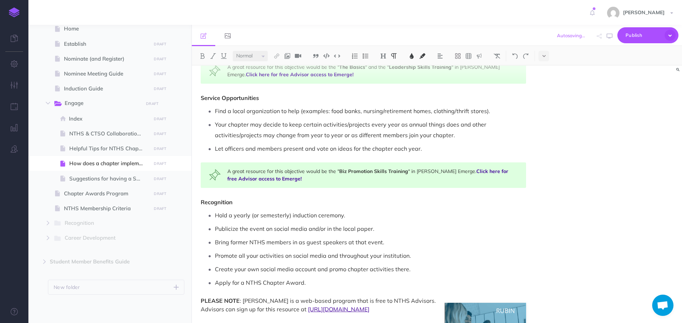
click at [243, 281] on span "Apply for a NTHS Chapter Award." at bounding box center [260, 282] width 91 height 7
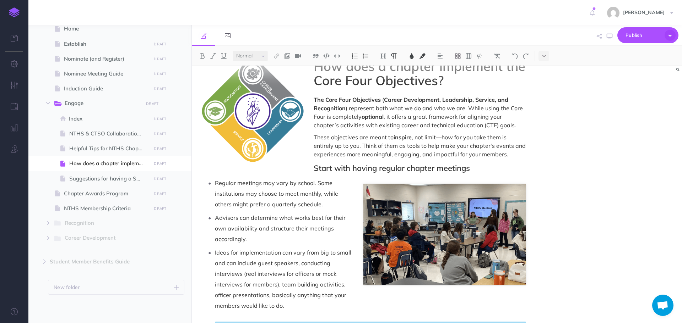
scroll to position [0, 0]
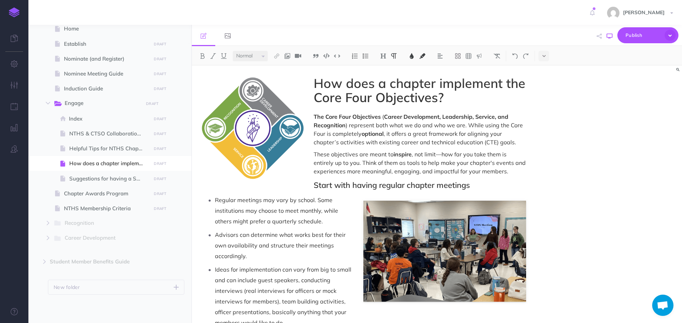
click at [608, 39] on icon "button" at bounding box center [609, 36] width 6 height 6
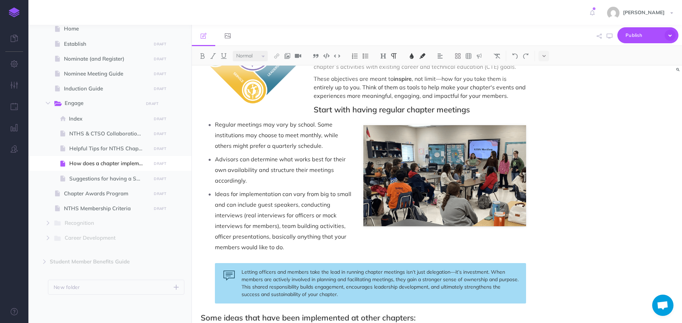
scroll to position [178, 0]
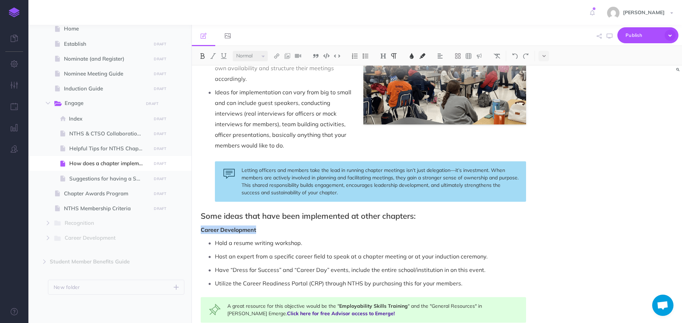
drag, startPoint x: 199, startPoint y: 230, endPoint x: 255, endPoint y: 227, distance: 56.2
click at [255, 227] on div "How does a chapter implement the Core Four Objectives? The Core Four Objectives…" at bounding box center [363, 280] width 343 height 784
click at [386, 58] on img at bounding box center [383, 56] width 6 height 6
click at [382, 87] on button "H3" at bounding box center [383, 90] width 11 height 11
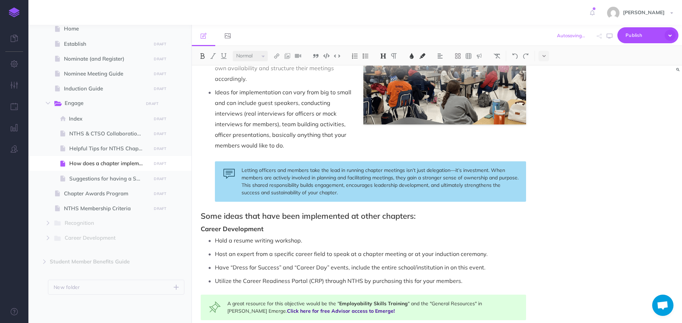
click at [304, 225] on div "How does a chapter implement the Core Four Objectives? The Core Four Objectives…" at bounding box center [363, 278] width 343 height 781
click at [610, 37] on icon "button" at bounding box center [609, 36] width 6 height 6
drag, startPoint x: 197, startPoint y: 230, endPoint x: 266, endPoint y: 227, distance: 68.2
click at [266, 227] on div "How does a chapter implement the Core Four Objectives? The Core Four Objectives…" at bounding box center [363, 278] width 343 height 781
click at [383, 56] on img at bounding box center [383, 56] width 6 height 6
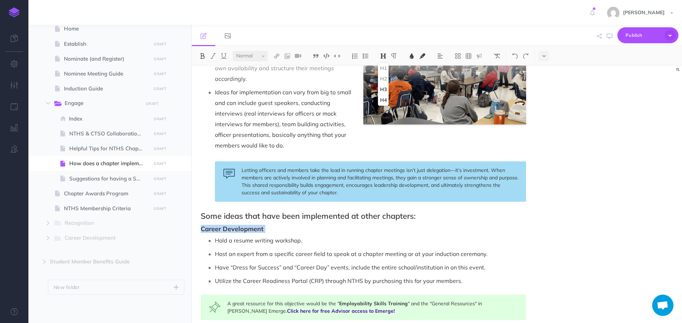
click at [384, 102] on button "H4" at bounding box center [383, 100] width 11 height 11
click at [362, 233] on div "How does a chapter implement the Core Four Objectives? The Core Four Objectives…" at bounding box center [363, 278] width 343 height 780
click at [612, 36] on icon "button" at bounding box center [609, 36] width 6 height 6
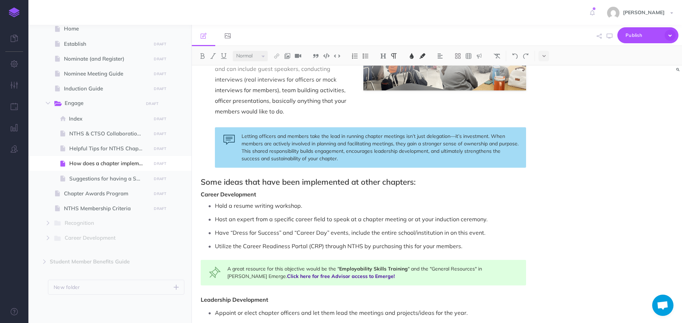
scroll to position [320, 0]
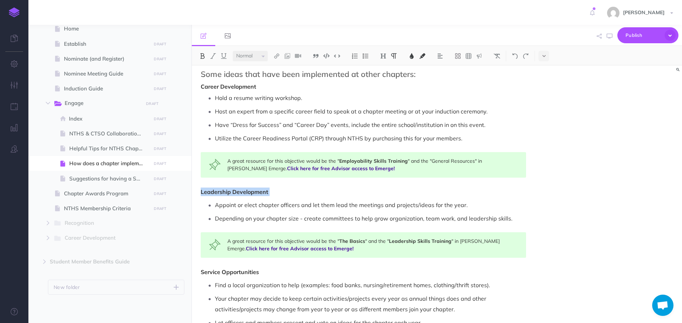
drag, startPoint x: 200, startPoint y: 194, endPoint x: 269, endPoint y: 193, distance: 69.6
click at [269, 193] on div "How does a chapter implement the Core Four Objectives? The Core Four Objectives…" at bounding box center [363, 136] width 343 height 780
click at [385, 56] on img at bounding box center [383, 56] width 6 height 6
click at [384, 102] on button "H4" at bounding box center [383, 100] width 11 height 11
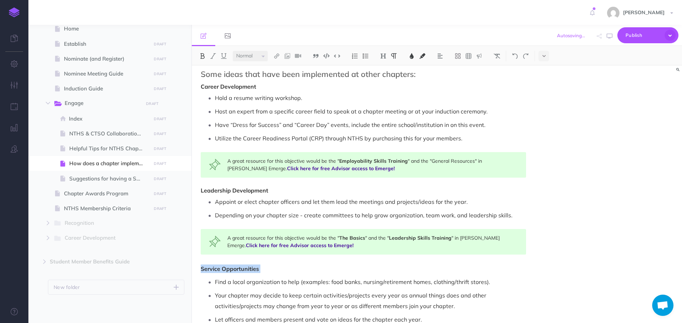
drag, startPoint x: 199, startPoint y: 270, endPoint x: 265, endPoint y: 271, distance: 65.3
click at [265, 271] on div "How does a chapter implement the Core Four Objectives? The Core Four Objectives…" at bounding box center [363, 134] width 343 height 777
click at [382, 58] on img at bounding box center [383, 56] width 6 height 6
click at [382, 99] on button "H4" at bounding box center [383, 100] width 11 height 11
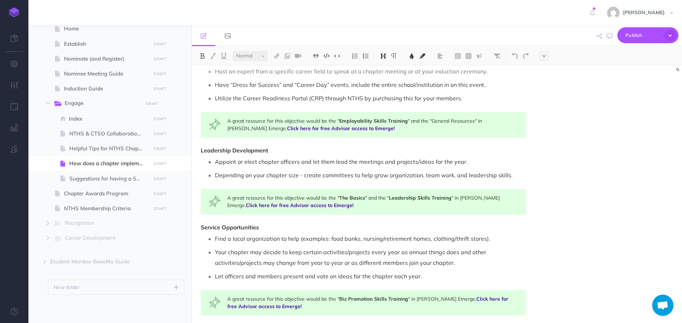
scroll to position [462, 0]
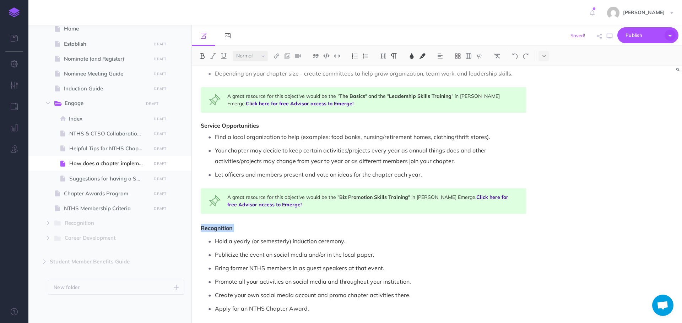
drag, startPoint x: 201, startPoint y: 229, endPoint x: 240, endPoint y: 231, distance: 38.4
click at [240, 231] on p "Recognition" at bounding box center [363, 228] width 325 height 9
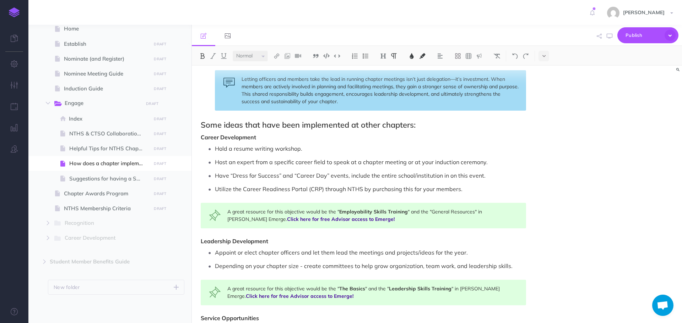
scroll to position [249, 0]
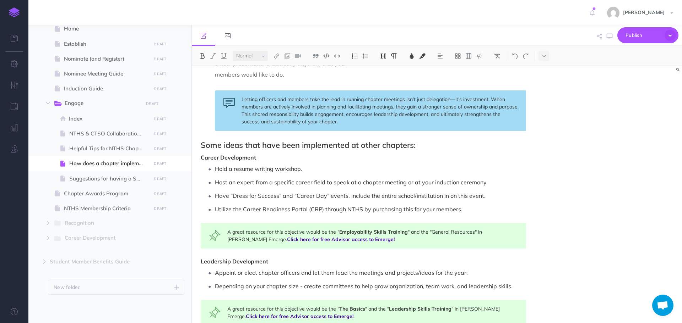
click at [386, 54] on img at bounding box center [383, 56] width 6 height 6
click at [386, 100] on button "H4" at bounding box center [383, 100] width 11 height 11
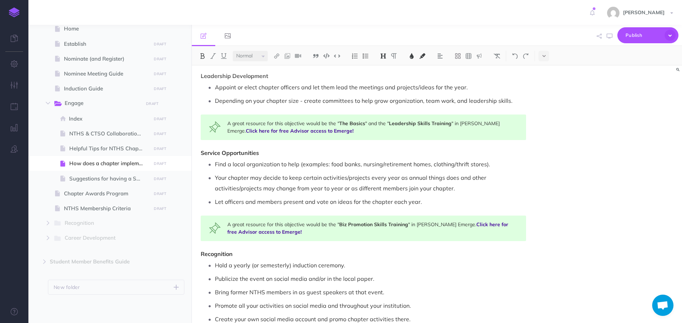
scroll to position [441, 0]
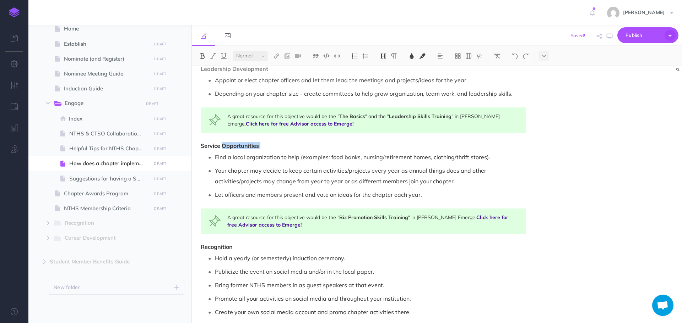
drag, startPoint x: 222, startPoint y: 145, endPoint x: 265, endPoint y: 143, distance: 43.7
click at [265, 143] on h4 "Service Opportunities" at bounding box center [363, 146] width 325 height 6
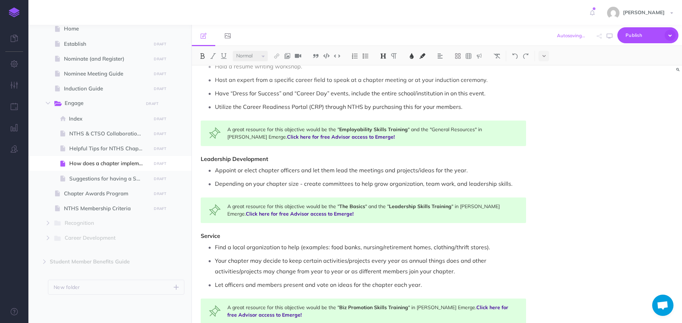
scroll to position [335, 0]
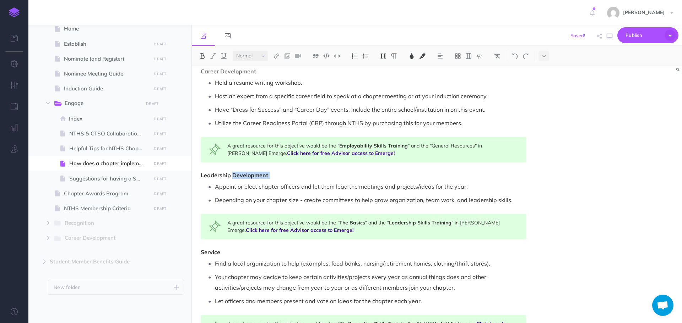
drag, startPoint x: 271, startPoint y: 175, endPoint x: 234, endPoint y: 175, distance: 36.6
click at [234, 175] on h4 "Leadership Development" at bounding box center [363, 176] width 325 height 6
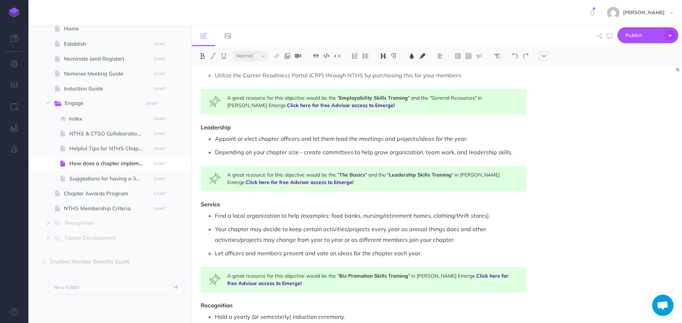
scroll to position [380, 0]
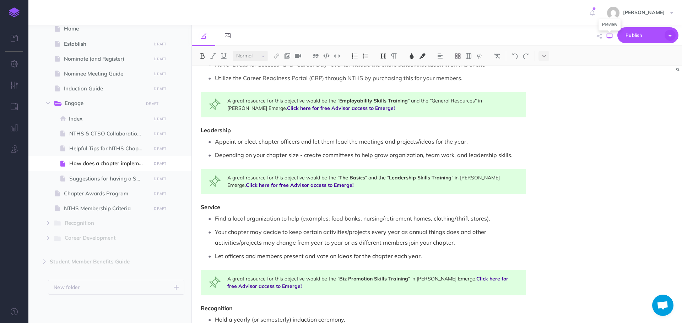
click at [608, 34] on icon "button" at bounding box center [609, 36] width 6 height 6
click at [55, 46] on icon at bounding box center [57, 43] width 5 height 5
select select "null"
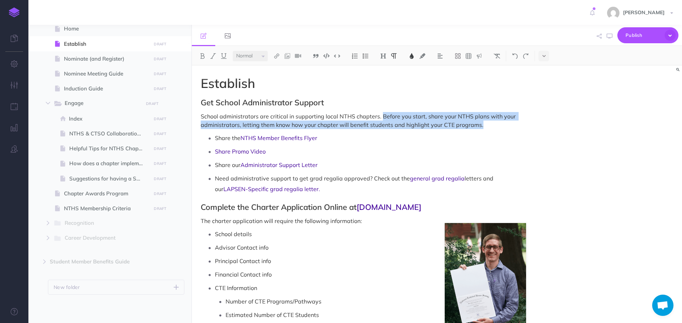
drag, startPoint x: 381, startPoint y: 116, endPoint x: 480, endPoint y: 127, distance: 99.7
click at [480, 127] on p "School administrators are critical in supporting local NTHS chapters. Before yo…" at bounding box center [363, 120] width 325 height 17
drag, startPoint x: 381, startPoint y: 116, endPoint x: 485, endPoint y: 109, distance: 104.3
click at [490, 129] on p "School administrators are critical in supporting local NTHS chapters. Before yo…" at bounding box center [363, 120] width 325 height 17
click at [412, 54] on img at bounding box center [411, 56] width 6 height 6
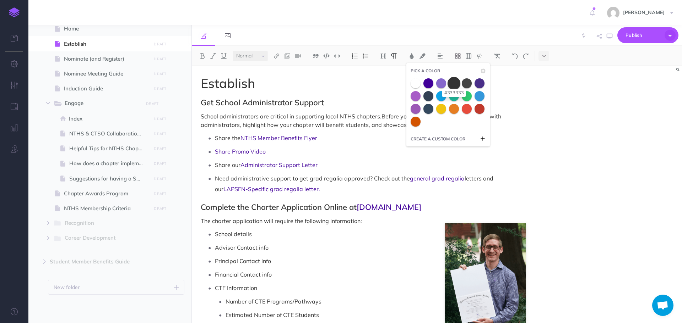
click at [453, 83] on span at bounding box center [453, 83] width 13 height 13
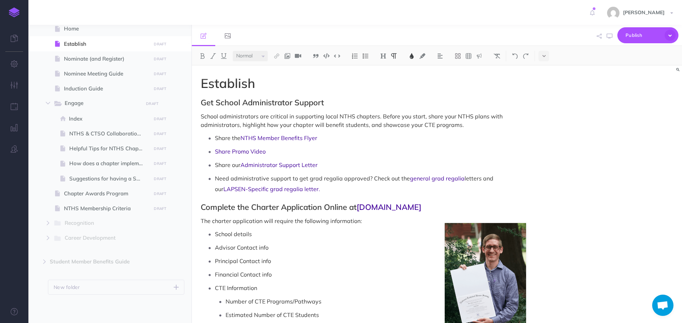
drag, startPoint x: 435, startPoint y: 136, endPoint x: 439, endPoint y: 135, distance: 3.7
click at [435, 135] on p "Share the NTHS Member Benefits Flyer" at bounding box center [370, 138] width 311 height 11
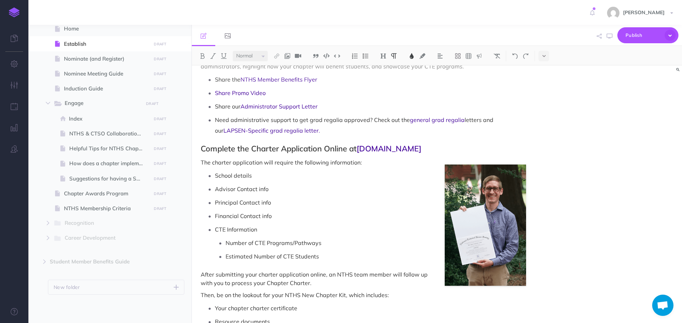
scroll to position [71, 0]
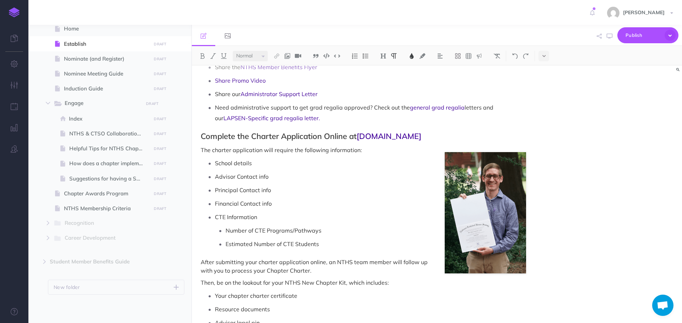
click at [261, 178] on span "Advisor Contact info" at bounding box center [242, 176] width 54 height 7
click at [263, 190] on span "Principal Contact info" at bounding box center [243, 190] width 56 height 7
click at [264, 203] on span "Financial Contact info" at bounding box center [243, 203] width 57 height 7
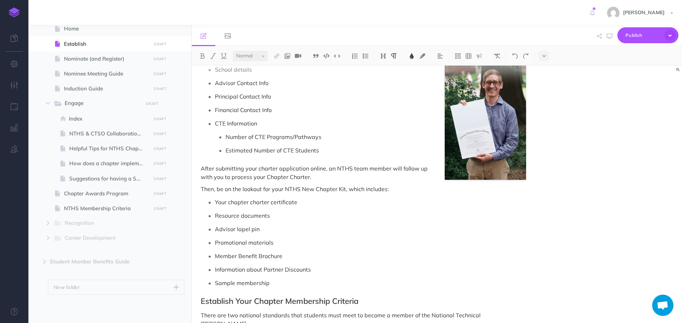
scroll to position [178, 0]
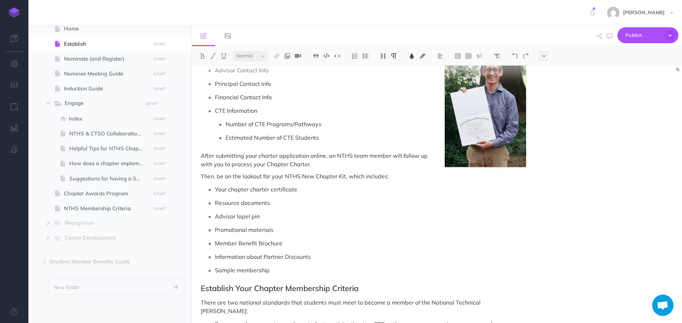
click at [276, 271] on p "Sample membership" at bounding box center [370, 270] width 311 height 11
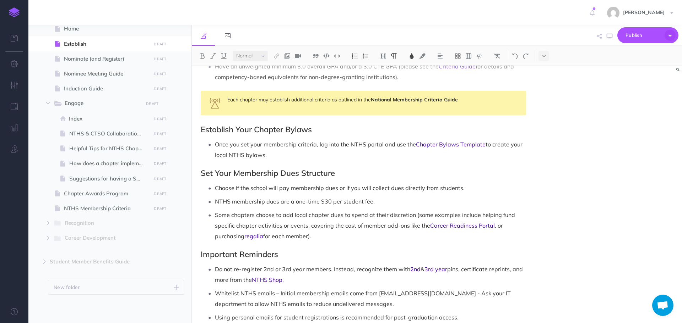
scroll to position [462, 0]
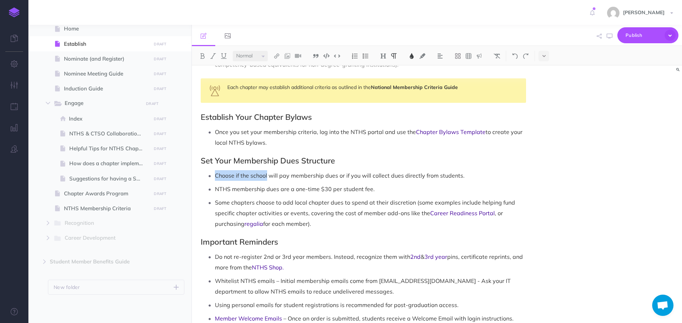
drag, startPoint x: 215, startPoint y: 166, endPoint x: 268, endPoint y: 165, distance: 53.3
click at [268, 172] on span "Choose if the school will pay membership dues or if you will collect dues direc…" at bounding box center [340, 175] width 250 height 7
click at [295, 170] on p "Decide whether the school will pay membership dues or if you will collect dues …" at bounding box center [370, 175] width 311 height 11
drag, startPoint x: 216, startPoint y: 168, endPoint x: 317, endPoint y: 171, distance: 100.5
click at [317, 171] on p "Decide whether the school will pay membership dues or if you will collect dues …" at bounding box center [370, 175] width 311 height 11
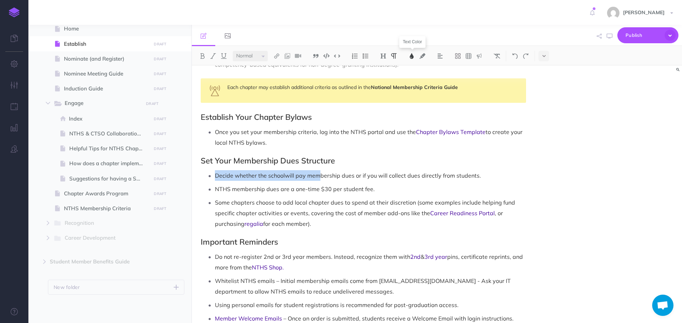
click at [414, 54] on img at bounding box center [411, 56] width 6 height 6
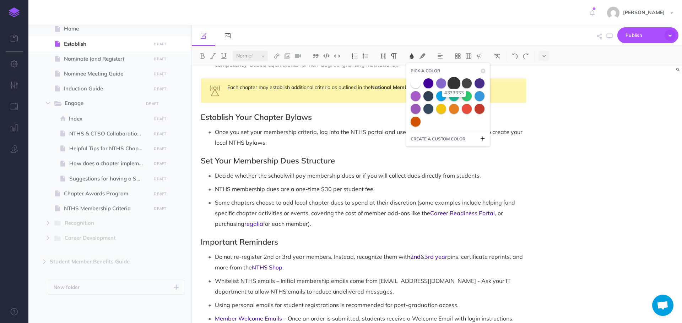
click at [451, 84] on span at bounding box center [453, 83] width 13 height 13
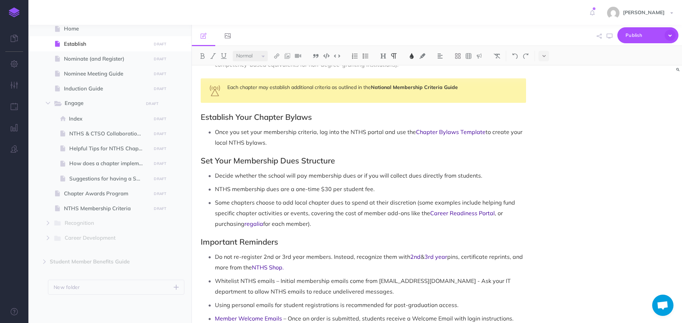
click at [413, 170] on p "Decide whether the school will pay membership dues or if you will collect dues …" at bounding box center [370, 175] width 311 height 11
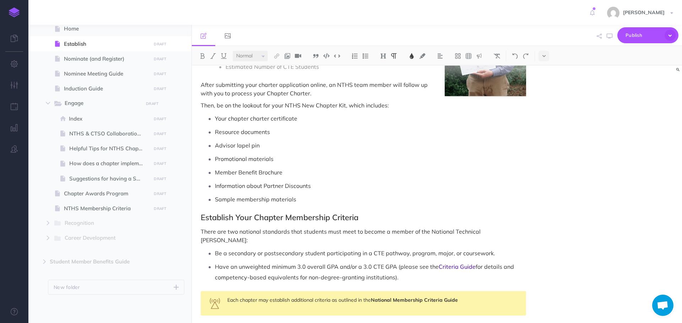
scroll to position [178, 0]
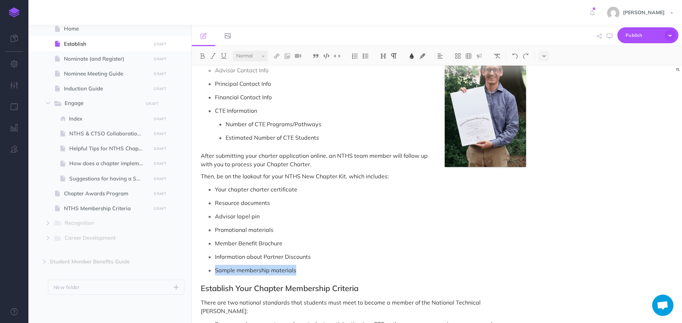
drag, startPoint x: 215, startPoint y: 269, endPoint x: 308, endPoint y: 268, distance: 93.0
click at [308, 268] on p "Sample membership materials" at bounding box center [370, 270] width 311 height 11
click at [410, 57] on img at bounding box center [411, 56] width 6 height 6
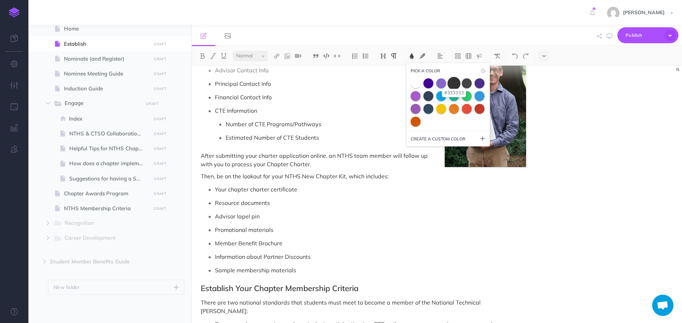
click at [453, 84] on span at bounding box center [453, 83] width 13 height 13
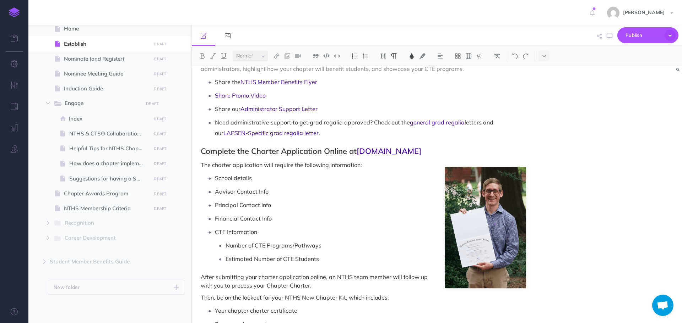
scroll to position [36, 0]
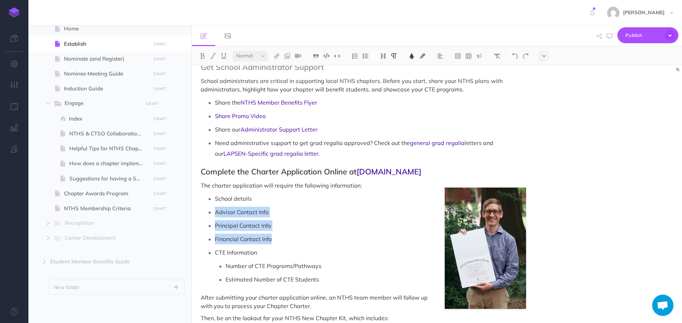
drag, startPoint x: 215, startPoint y: 212, endPoint x: 281, endPoint y: 240, distance: 71.7
click at [281, 240] on ul "School details Advisor Contact Info Principal Contact Info Financial Contact In…" at bounding box center [365, 240] width 322 height 92
click at [411, 57] on img at bounding box center [411, 56] width 6 height 6
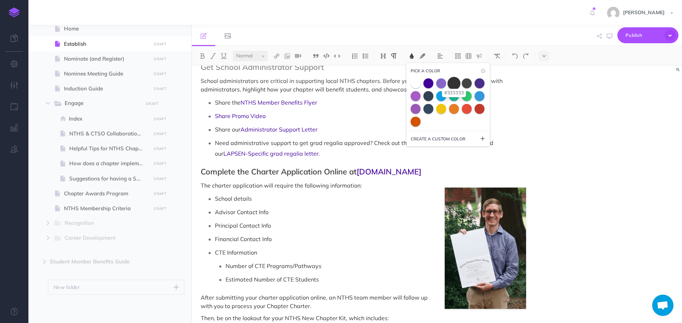
click at [452, 83] on span at bounding box center [453, 83] width 13 height 13
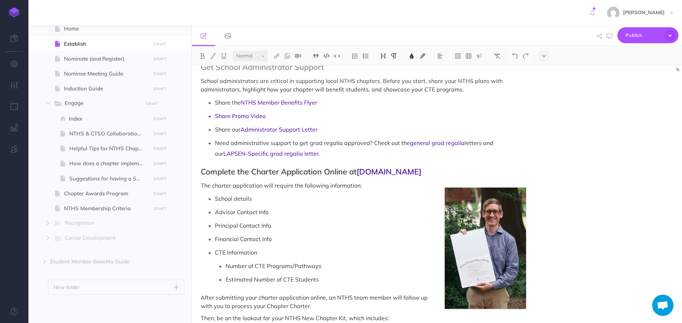
click at [363, 204] on p "School details" at bounding box center [370, 199] width 311 height 11
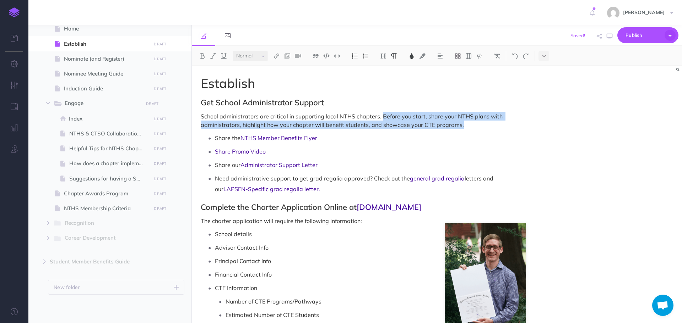
drag, startPoint x: 380, startPoint y: 116, endPoint x: 465, endPoint y: 124, distance: 86.2
click at [465, 126] on p "School administrators are critical in supporting local NTHS chapters. Before yo…" at bounding box center [363, 120] width 325 height 17
click at [414, 58] on img at bounding box center [411, 56] width 6 height 6
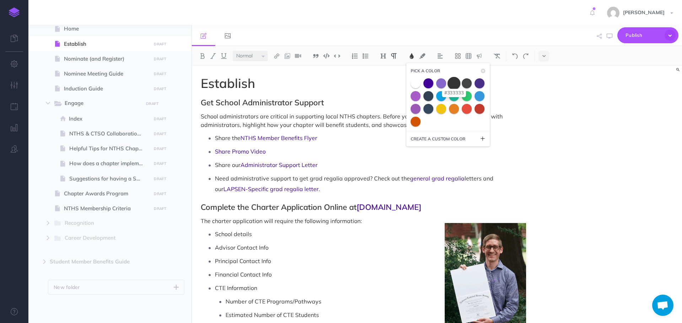
click at [453, 82] on span at bounding box center [453, 83] width 13 height 13
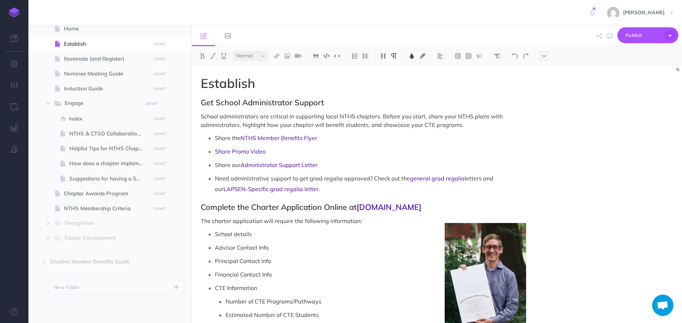
click at [400, 169] on p "Share our Administrator Support Letter" at bounding box center [370, 165] width 311 height 11
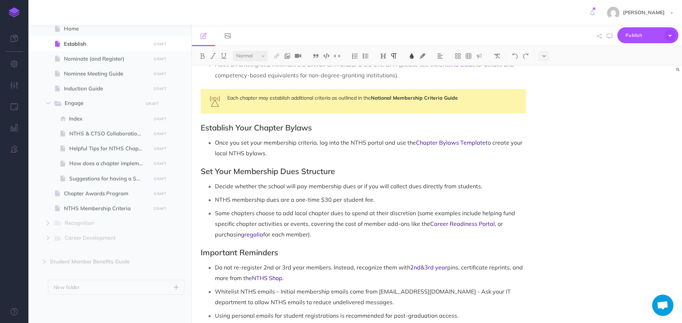
scroll to position [497, 0]
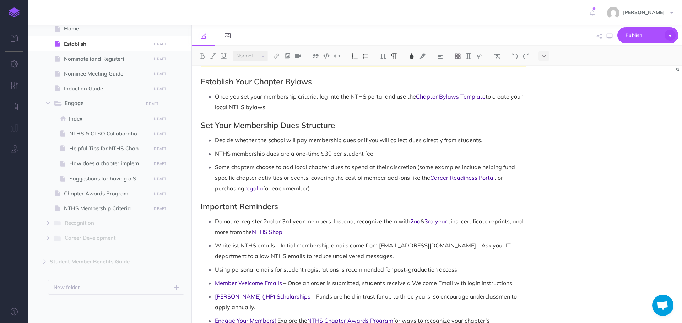
click at [417, 164] on span "Some chapters choose to add local chapter dues to spend at their discretion (so…" at bounding box center [365, 173] width 301 height 18
click at [314, 179] on p "Some chapters choose to add local chapter dues to spend at their discretion. So…" at bounding box center [370, 178] width 311 height 32
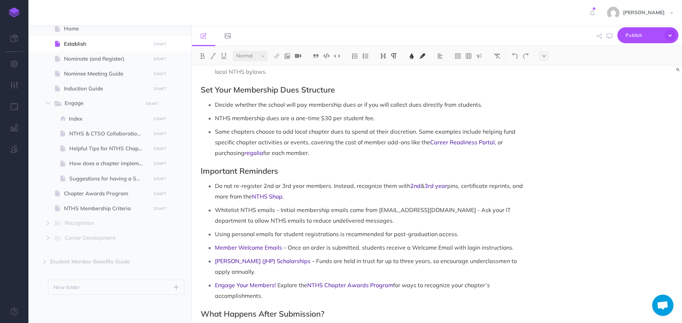
click at [260, 183] on span "Do not re-register 2nd or 3rd year members. Instead, recognize them with" at bounding box center [312, 186] width 195 height 7
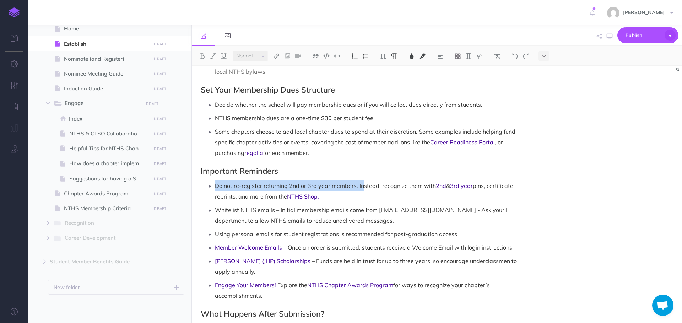
drag, startPoint x: 216, startPoint y: 177, endPoint x: 360, endPoint y: 176, distance: 144.9
click at [360, 183] on span "Do not re-register returning 2nd or 3rd year members. Instead, recognize them w…" at bounding box center [325, 186] width 221 height 7
click at [412, 56] on img at bounding box center [411, 56] width 6 height 6
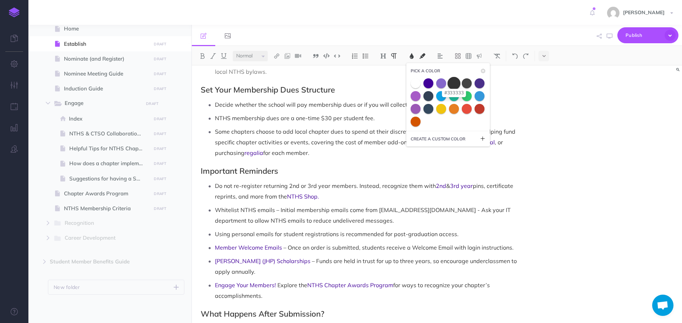
click at [452, 82] on span at bounding box center [453, 83] width 13 height 13
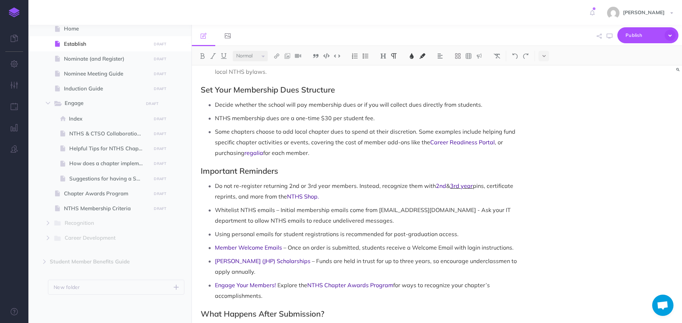
click at [460, 183] on span "3rd year" at bounding box center [461, 186] width 23 height 7
click at [413, 183] on span "Do not re-register returning 2nd or 3rd year members. Instead, recognize them w…" at bounding box center [325, 186] width 221 height 7
click at [436, 207] on span "Whitelist NTHS emails – Initial membership emails come from [EMAIL_ADDRESS][DOM…" at bounding box center [363, 216] width 297 height 18
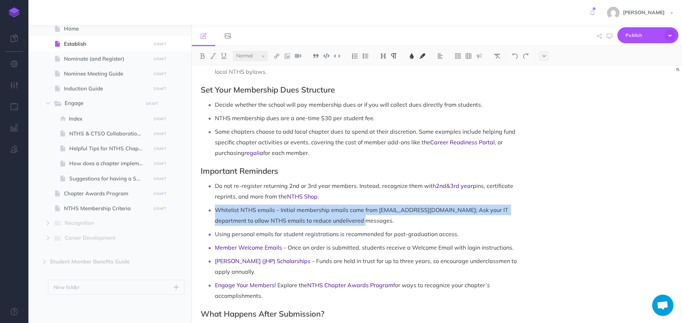
drag, startPoint x: 216, startPoint y: 200, endPoint x: 337, endPoint y: 215, distance: 121.6
click at [337, 215] on p "Whitelist NTHS emails – Initial membership emails come from [EMAIL_ADDRESS][DOM…" at bounding box center [370, 215] width 311 height 21
drag, startPoint x: 215, startPoint y: 203, endPoint x: 320, endPoint y: 211, distance: 105.4
click at [320, 211] on p "Whitelist NTHS emails. Initial membership emails come from [EMAIL_ADDRESS][DOMA…" at bounding box center [370, 215] width 311 height 21
click at [415, 54] on img at bounding box center [411, 56] width 6 height 6
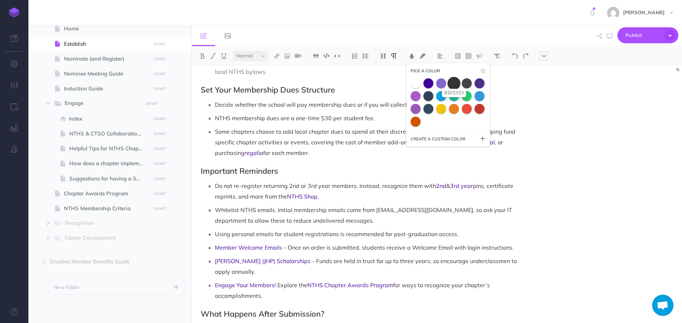
click at [456, 84] on span at bounding box center [453, 83] width 13 height 13
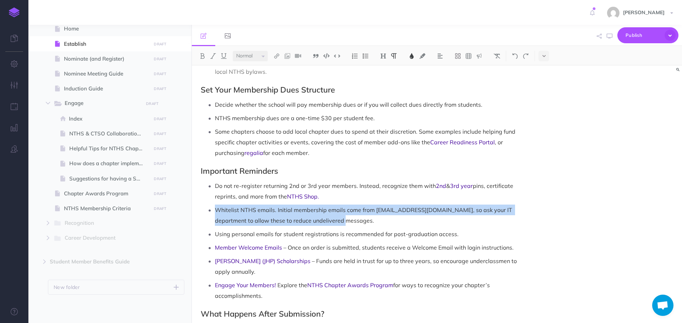
click at [348, 209] on p "Whitelist NTHS emails. Initial membership emails come from [EMAIL_ADDRESS][DOMA…" at bounding box center [370, 215] width 311 height 21
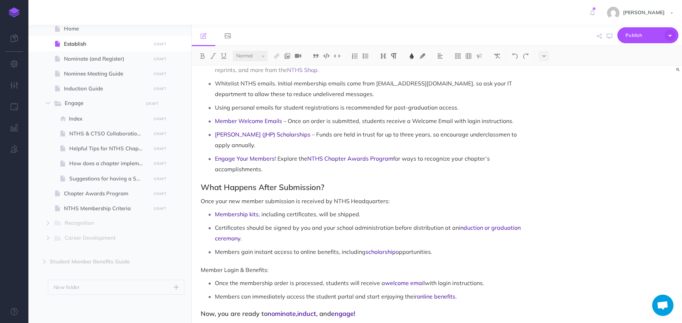
scroll to position [671, 0]
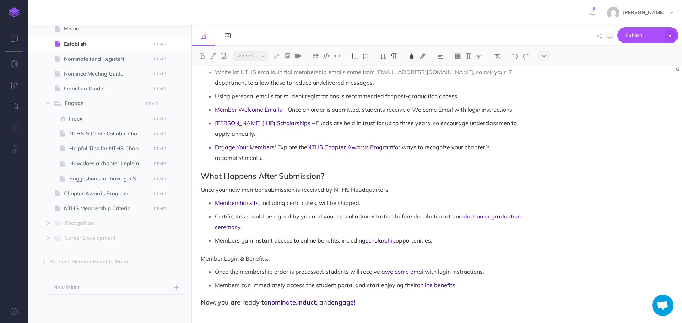
click at [390, 213] on span "Certificates should be signed by you and your school administration before dist…" at bounding box center [337, 216] width 244 height 7
click at [272, 299] on span "nominate" at bounding box center [281, 303] width 28 height 8
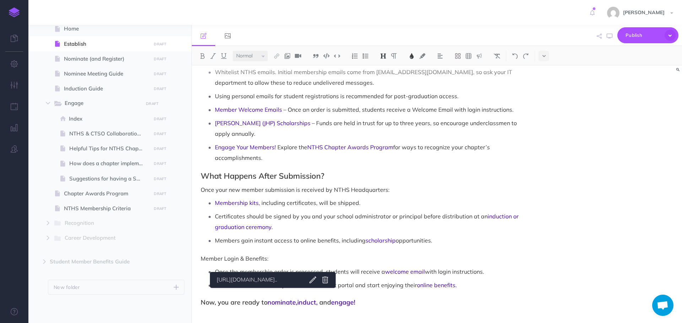
click at [417, 172] on h2 "What Happens After Submission?" at bounding box center [363, 176] width 325 height 9
